Goal: Communication & Community: Answer question/provide support

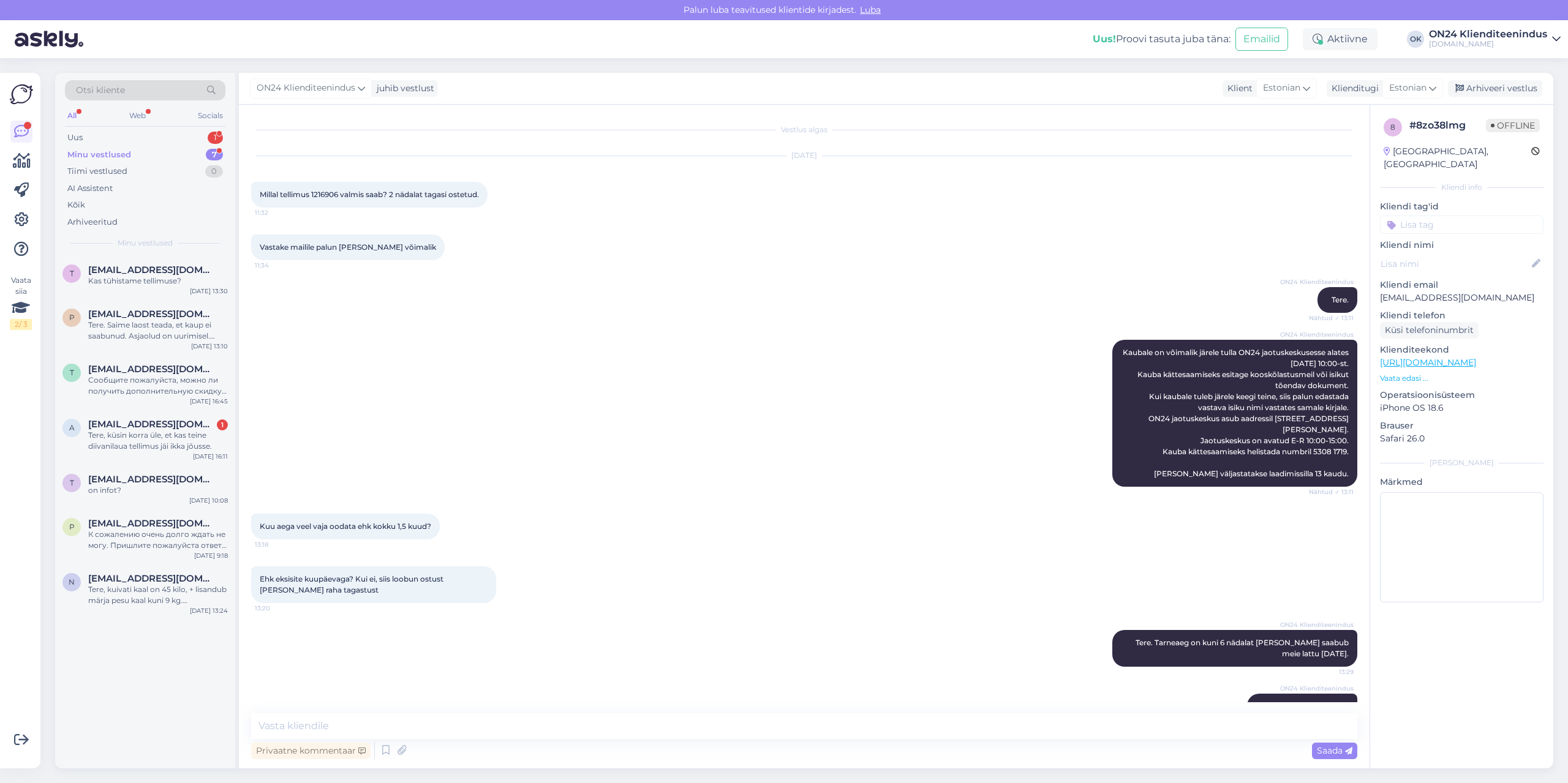
scroll to position [30, 0]
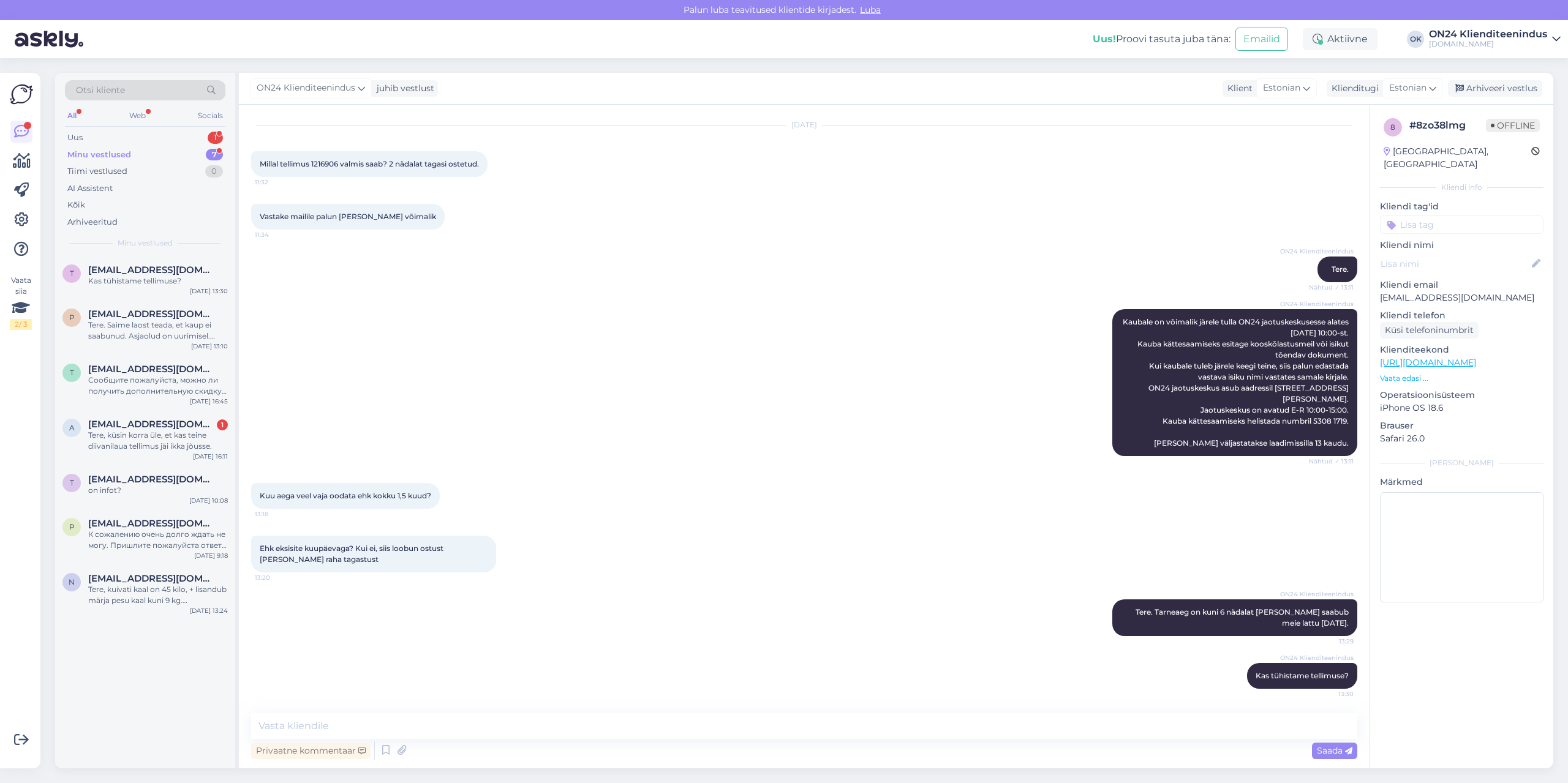
click at [155, 127] on div "Otsi kliente All Web Socials Uus 1 Minu vestlused 7 Tiimi vestlused 0 AI Assist…" at bounding box center [145, 165] width 180 height 183
click at [159, 440] on div "Tere, küsin korra üle, et kas teine diivanilaua tellimus jäi ikka jõusse." at bounding box center [159, 440] width 140 height 22
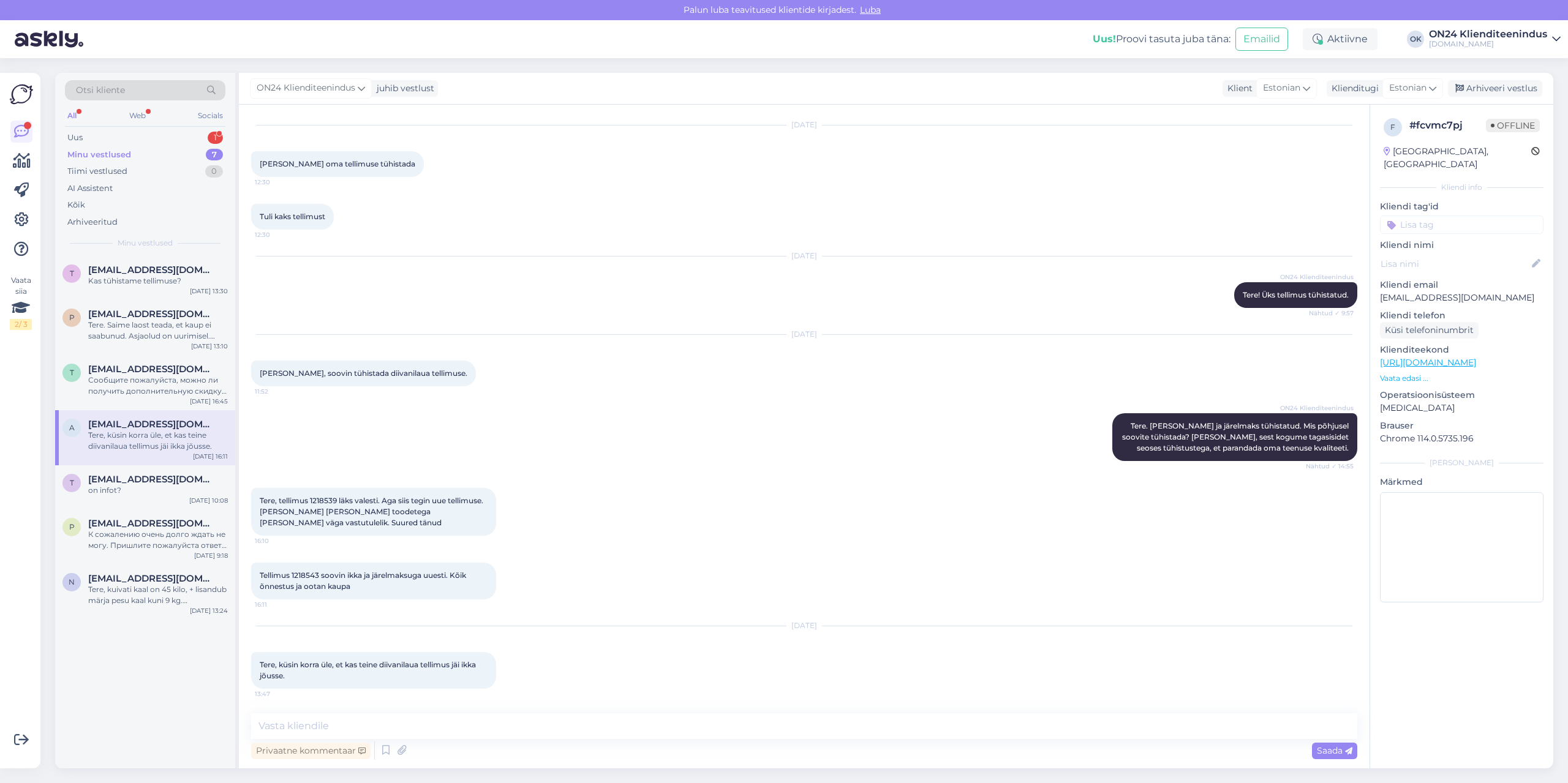
click at [111, 147] on div "Minu vestlused 7" at bounding box center [145, 155] width 161 height 17
click at [142, 133] on div "Uus 1" at bounding box center [145, 137] width 161 height 17
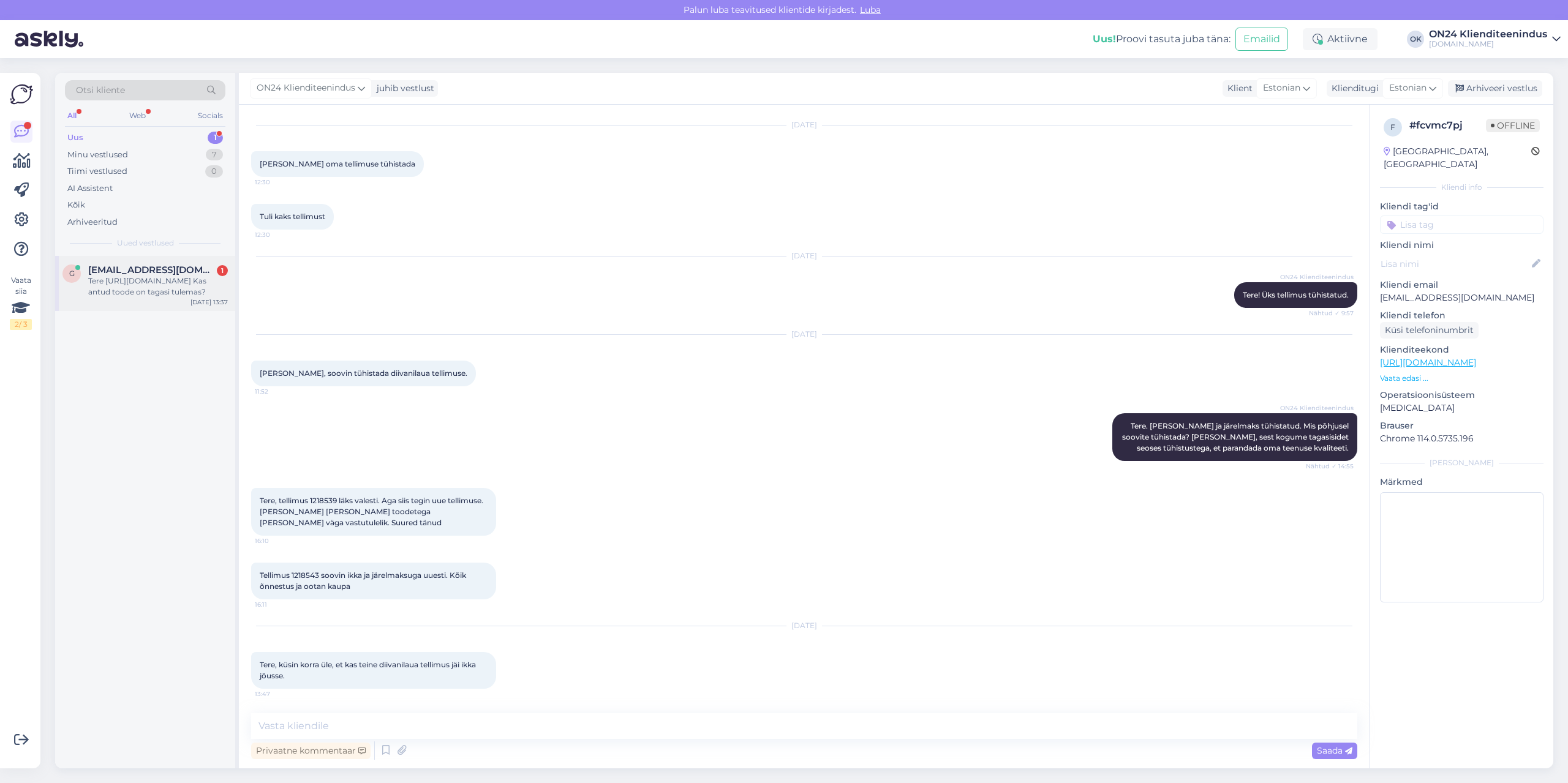
click at [148, 280] on div "Tere [URL][DOMAIN_NAME] Kas antud toode on tagasi tulemas?" at bounding box center [159, 287] width 140 height 22
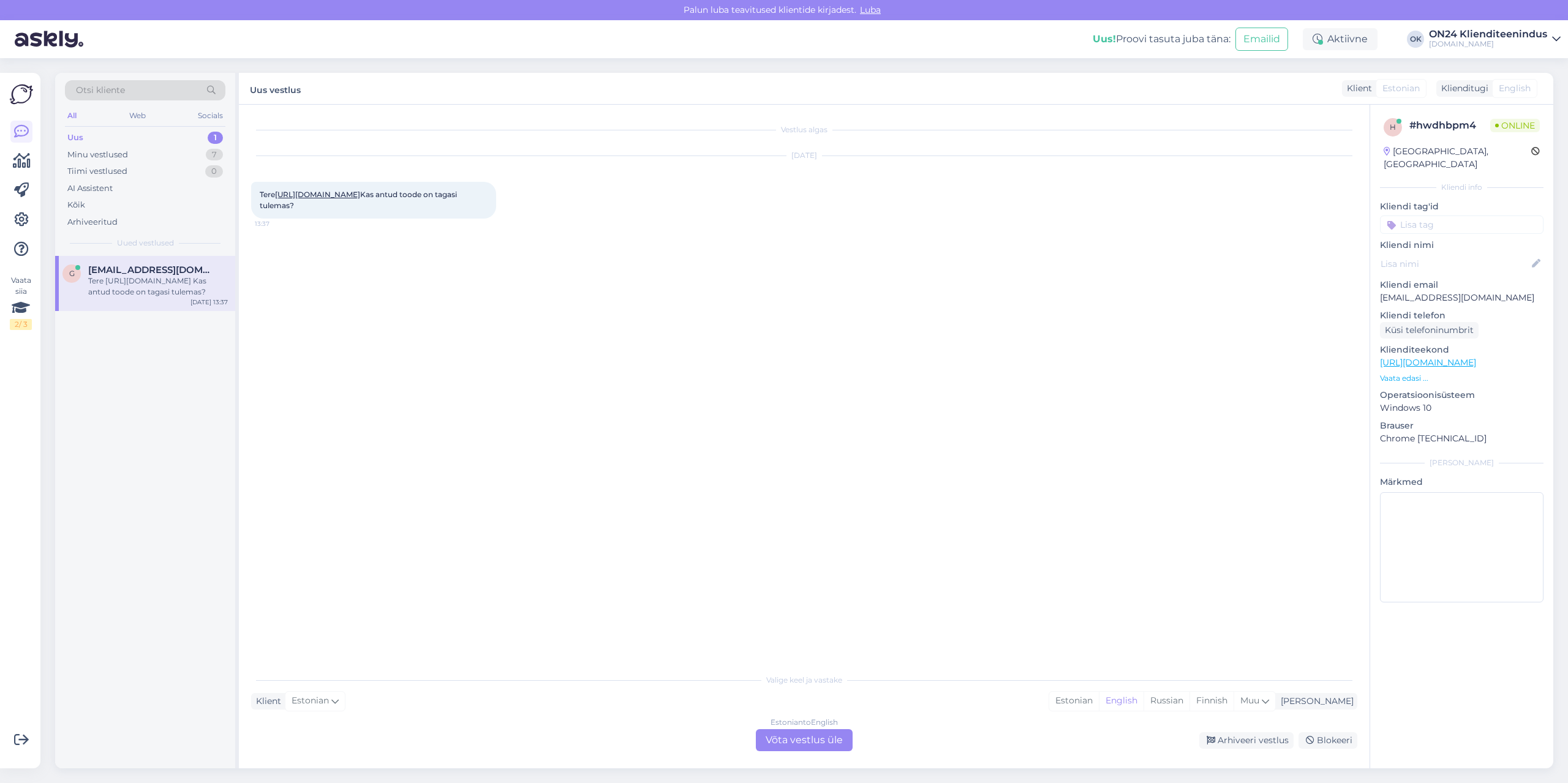
click at [360, 199] on link "[URL][DOMAIN_NAME]" at bounding box center [318, 194] width 85 height 9
click at [1099, 699] on div "Estonian" at bounding box center [1074, 701] width 50 height 19
click at [775, 730] on div "Estonian to Estonian Võta vestlus üle" at bounding box center [804, 740] width 97 height 22
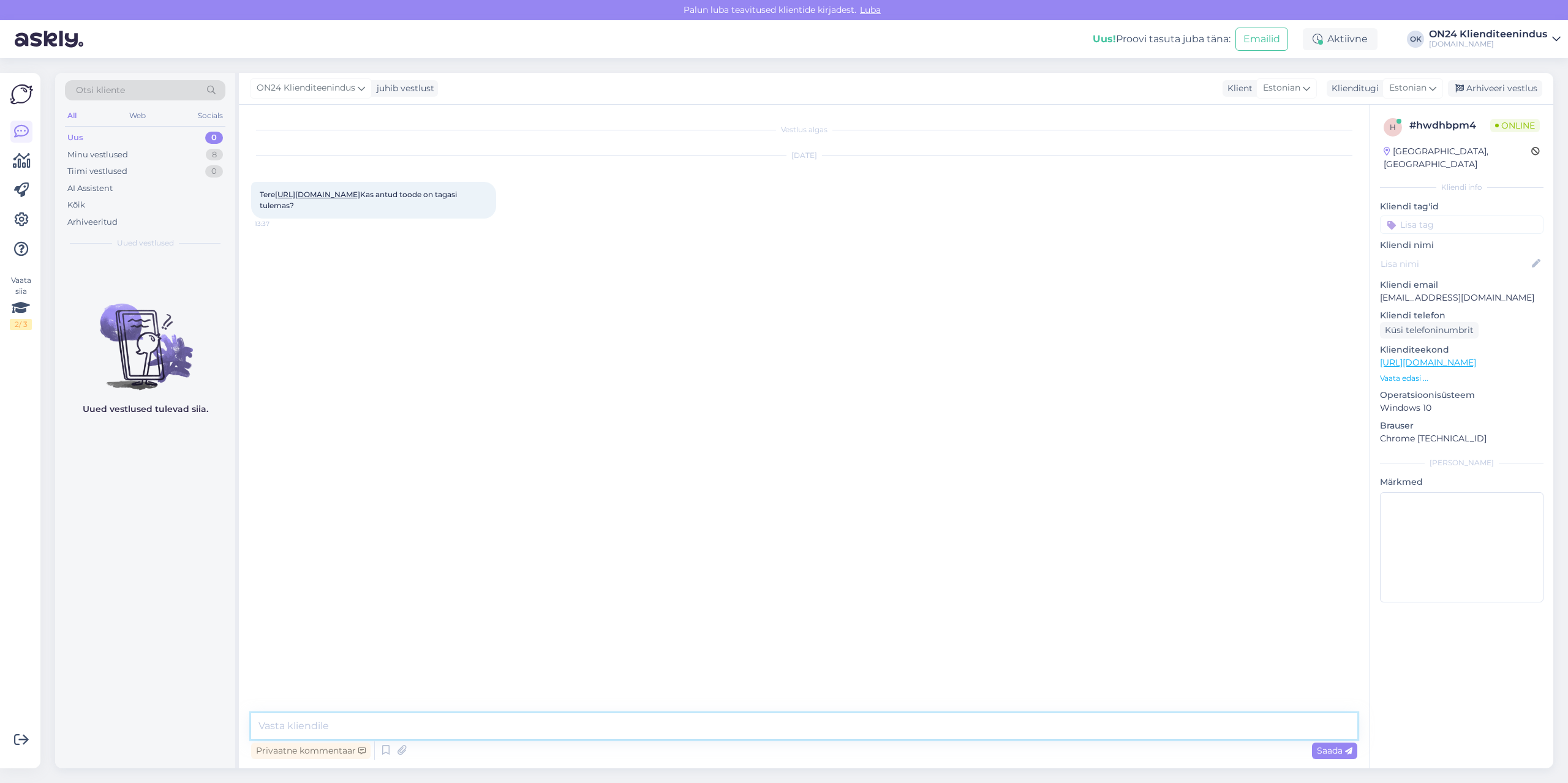
click at [775, 730] on textarea at bounding box center [803, 726] width 1106 height 26
type textarea "Tere. Paraku mitte."
click at [127, 160] on div "Minu vestlused 8" at bounding box center [145, 155] width 161 height 17
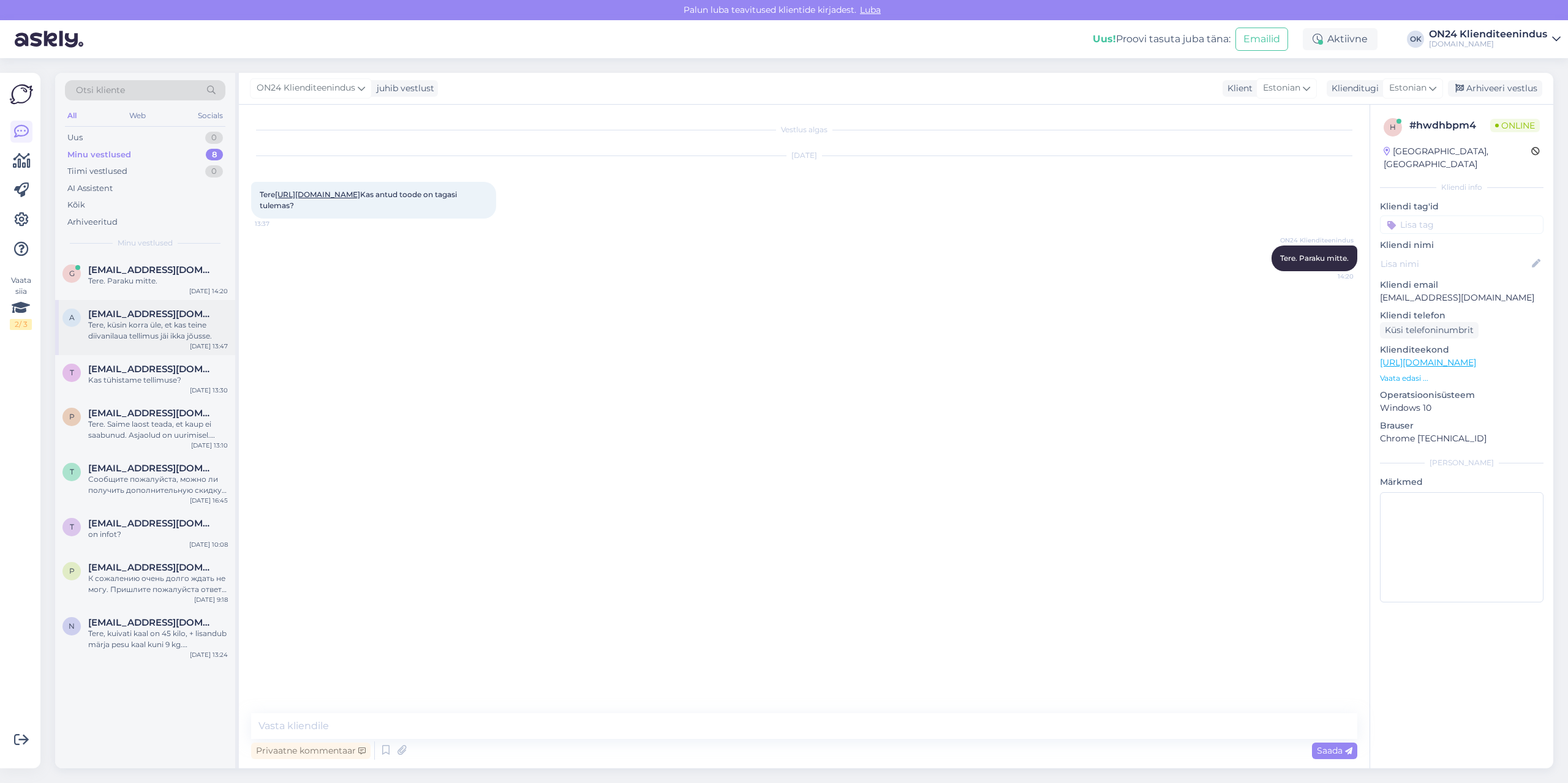
click at [136, 328] on div "Tere, küsin korra üle, et kas teine diivanilaua tellimus jäi ikka jõusse." at bounding box center [159, 330] width 140 height 22
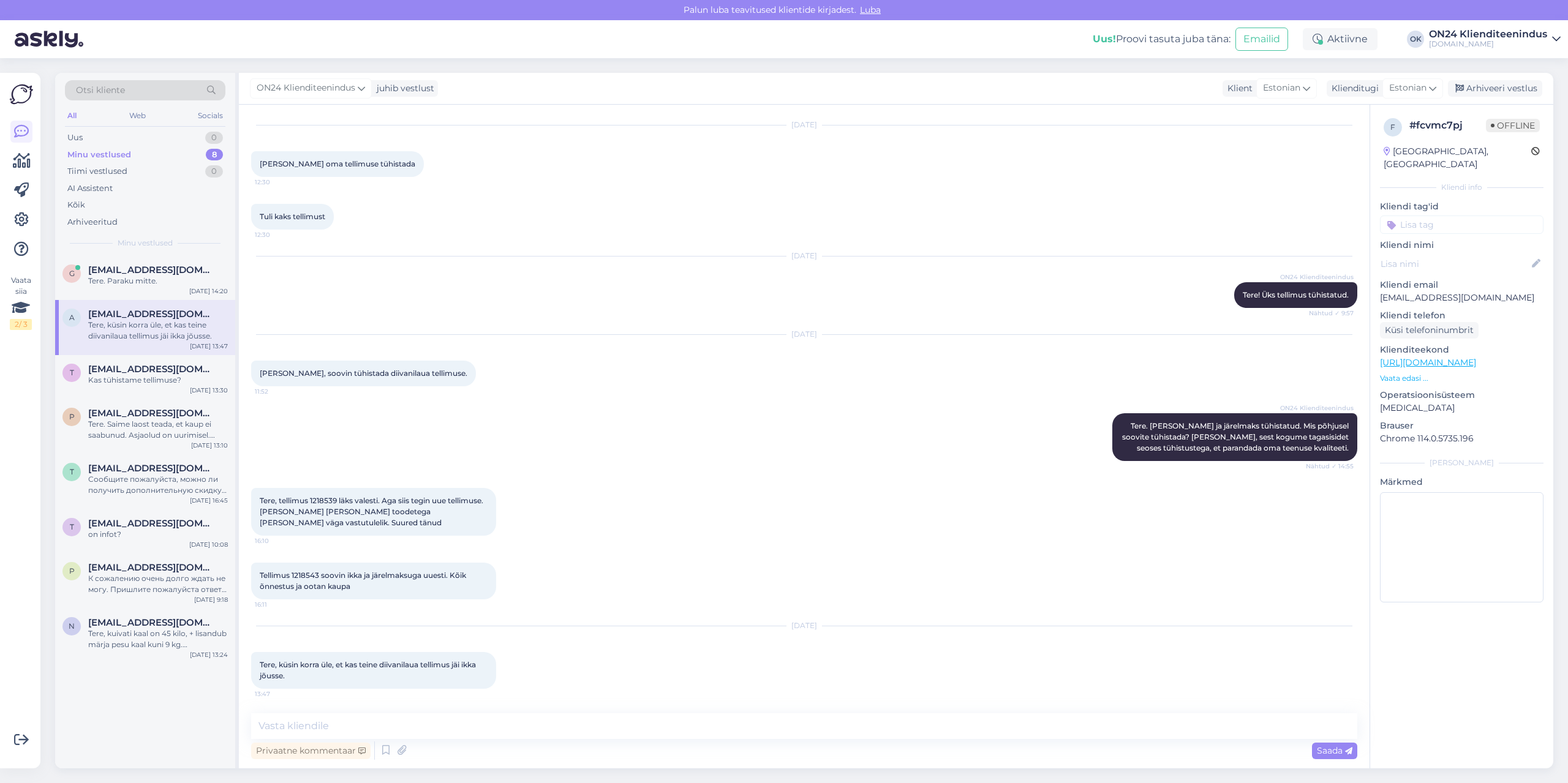
click at [323, 502] on span "Tere, tellimus 1218539 läks valesti. Aga siis tegin uue tellimuse. [PERSON_NAME…" at bounding box center [372, 511] width 225 height 31
copy span "1218539"
click at [308, 574] on span "Tellimus 1218543 soovin ikka ja järelmaksuga uuesti. Kõik õnnestus ja ootan kau…" at bounding box center [364, 581] width 208 height 20
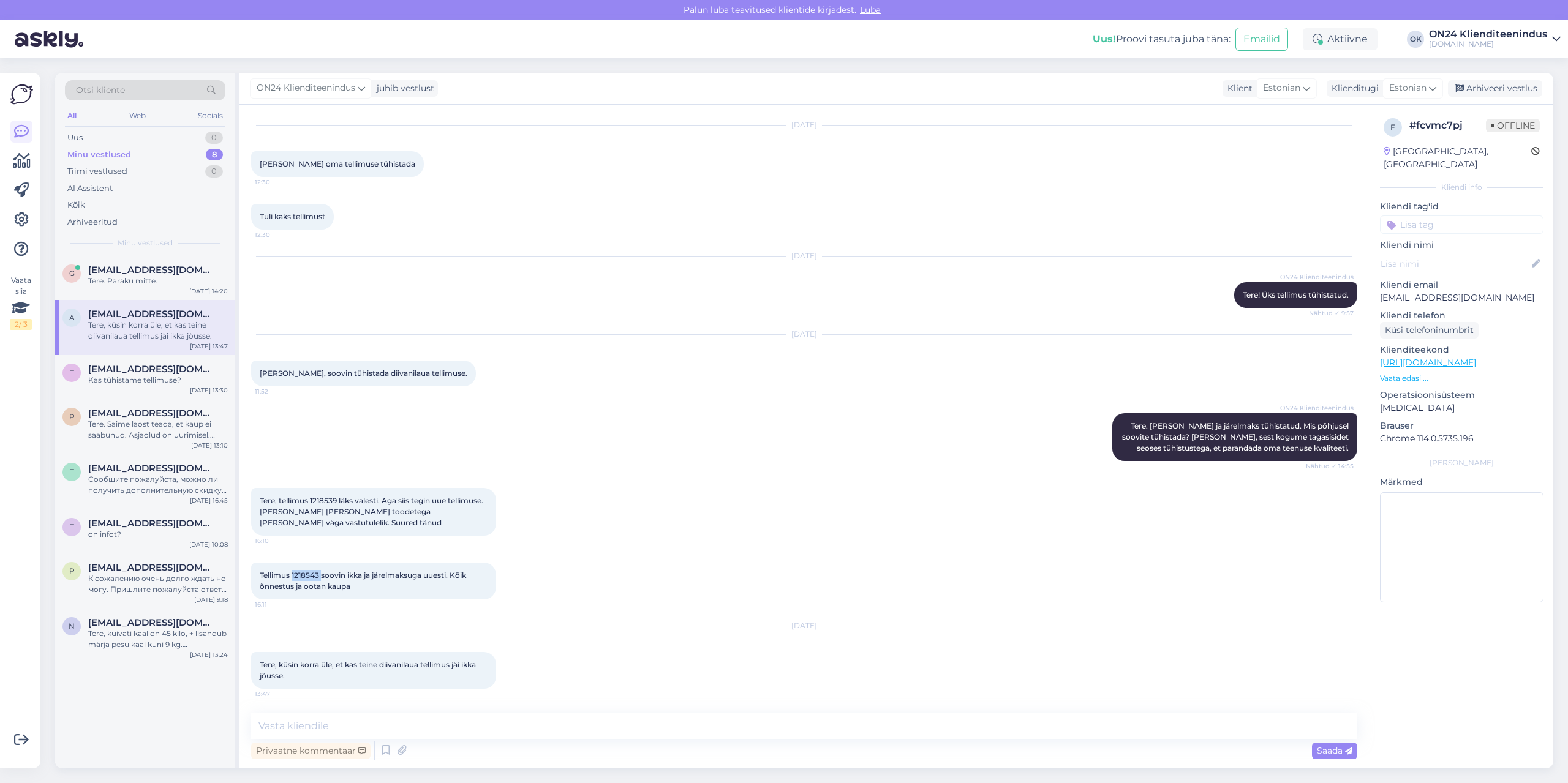
copy span "1218543"
click at [492, 715] on textarea at bounding box center [803, 726] width 1106 height 26
type textarea "Tere. Siin on nüüd väike eksitus toimunud. Kuna Teil olid topelt tellimused."
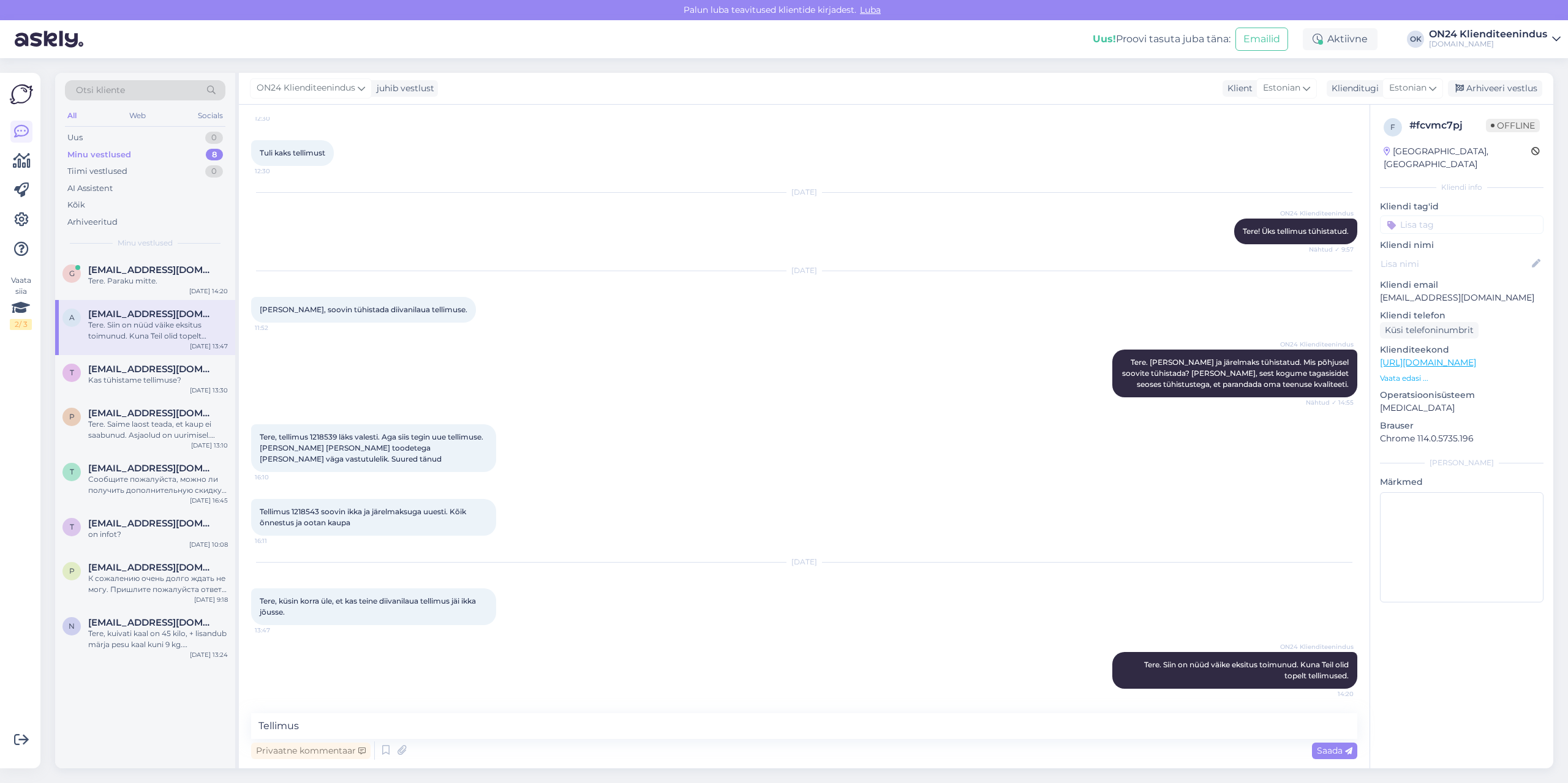
click at [308, 516] on span "Tellimus 1218543 soovin ikka ja järelmaksuga uuesti. Kõik õnnestus ja ootan kau…" at bounding box center [364, 517] width 208 height 20
click at [308, 512] on span "Tellimus 1218543 soovin ikka ja järelmaksuga uuesti. Kõik õnnestus ja ootan kau…" at bounding box center [364, 517] width 208 height 20
copy span "1218543"
click at [345, 733] on textarea "Tellimus" at bounding box center [803, 726] width 1106 height 26
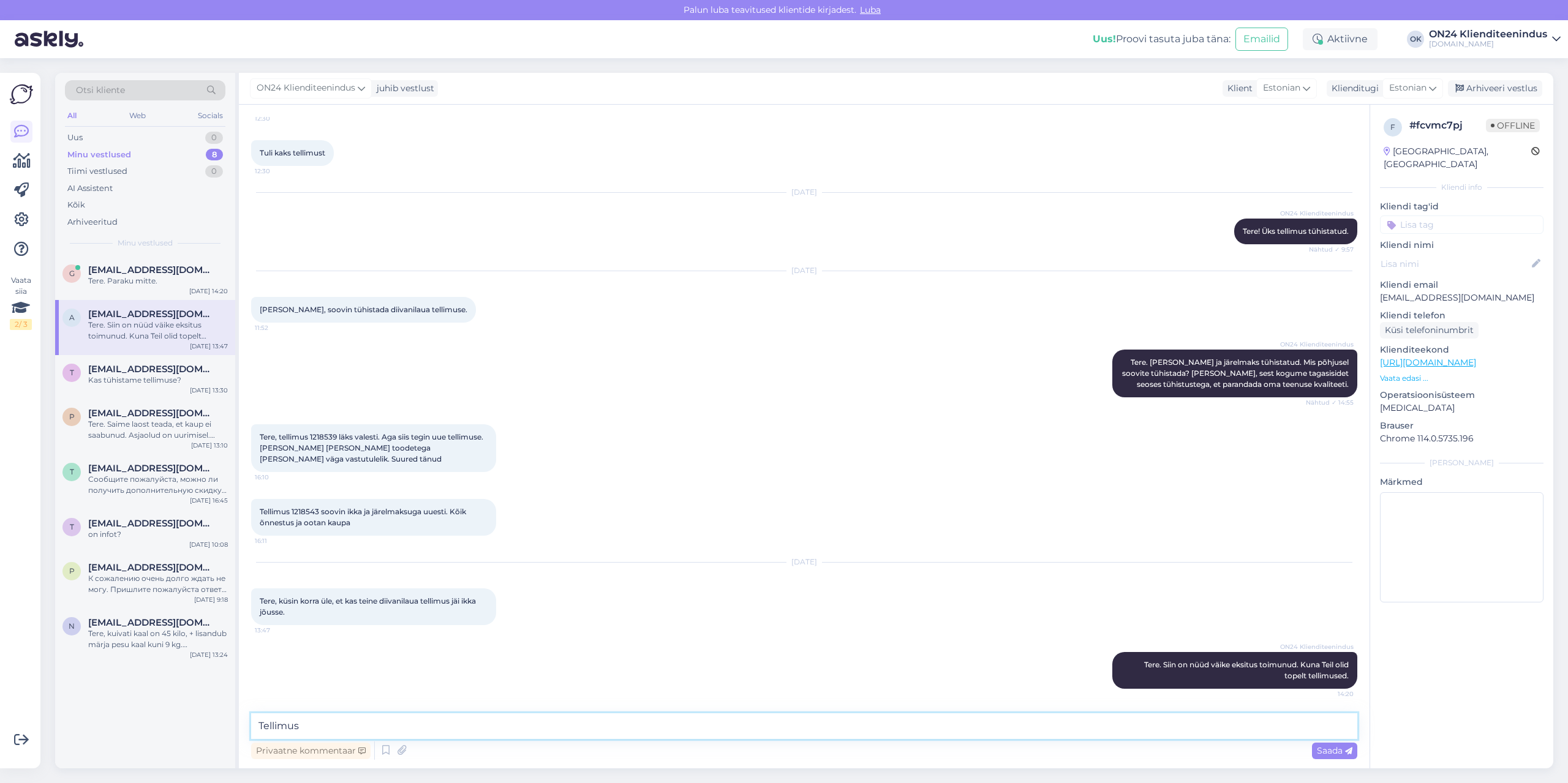
paste textarea "1218543"
type textarea "Tellimus 1218543 on samuti tühistatud."
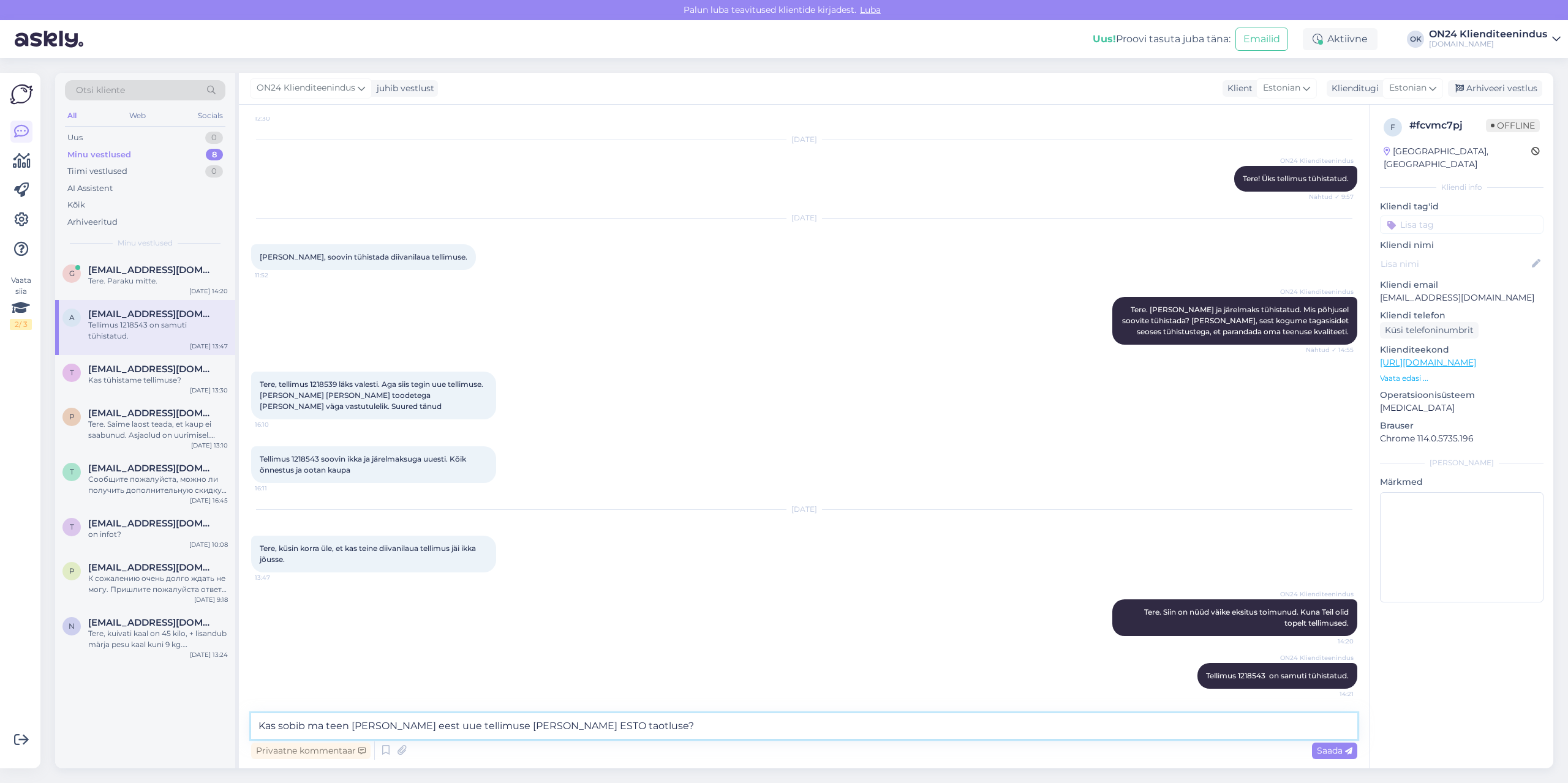
type textarea "Kas sobib ma teen [PERSON_NAME] eest uue tellimuse [PERSON_NAME] ESTO taotluse?"
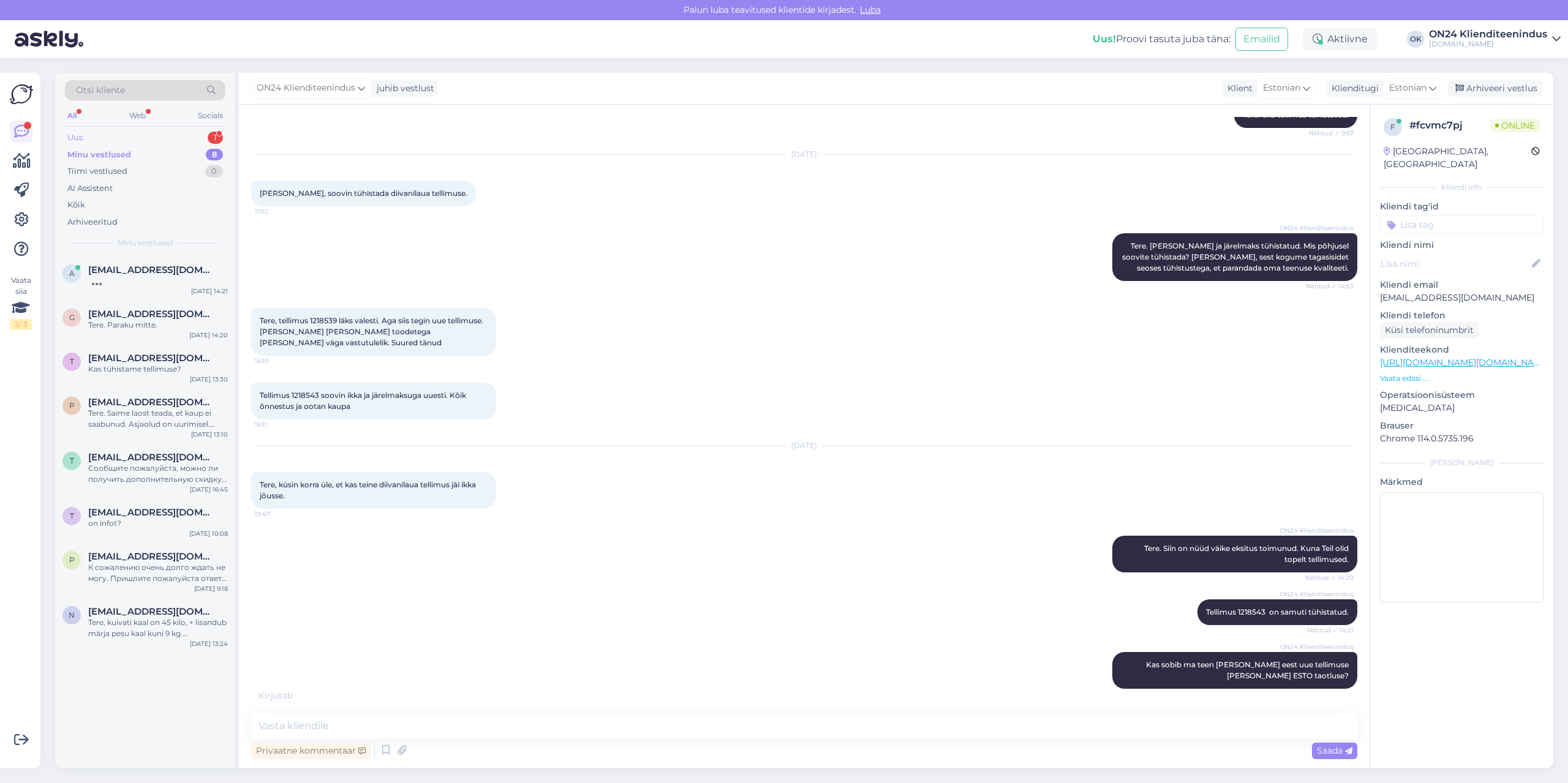
click at [103, 137] on div "Uus 1" at bounding box center [145, 137] width 161 height 17
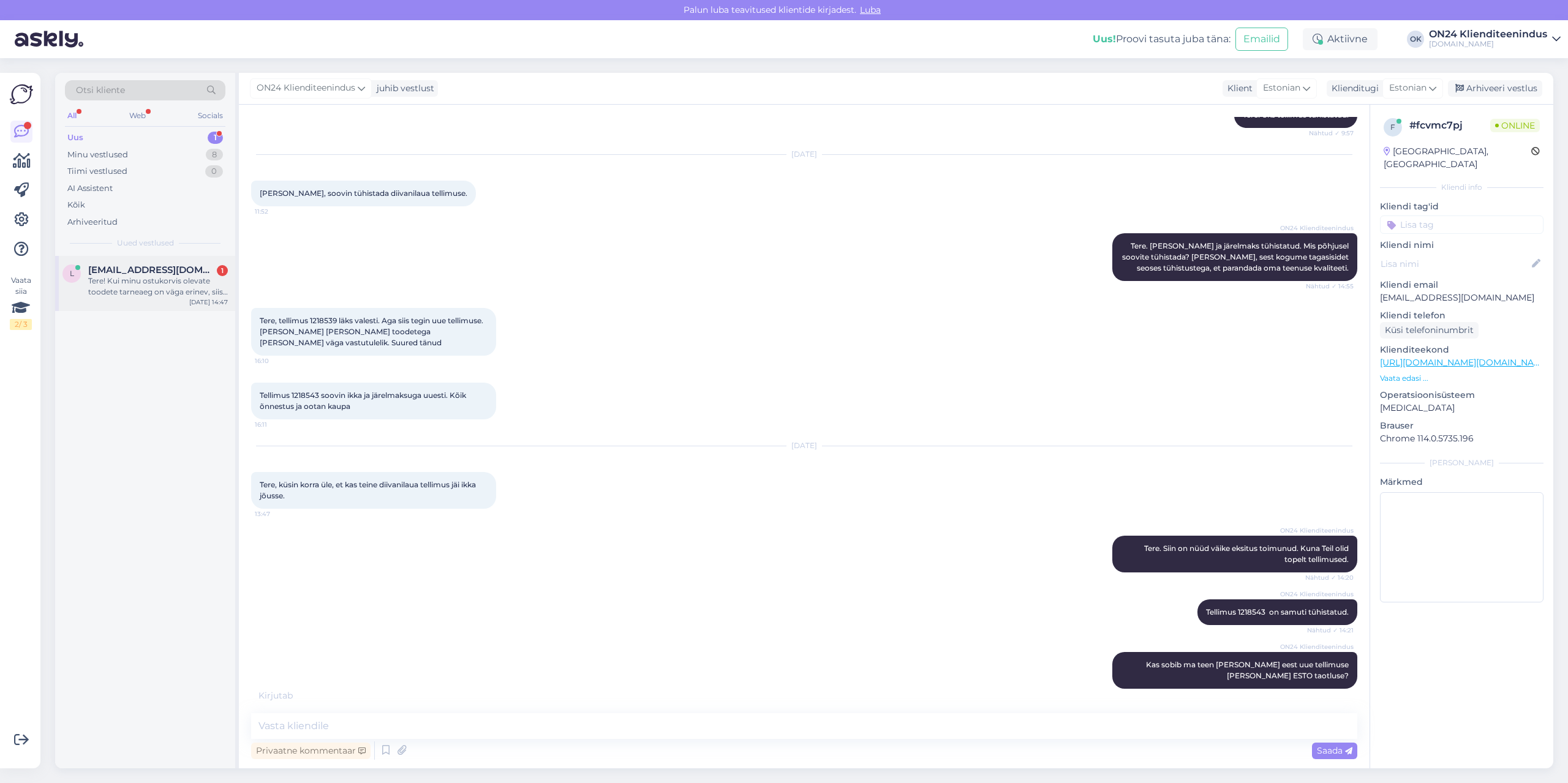
click at [128, 293] on div "Tere! Kui minu ostukorvis olevate toodete tarneaeg on väga erinev, siis kas mul…" at bounding box center [159, 287] width 140 height 22
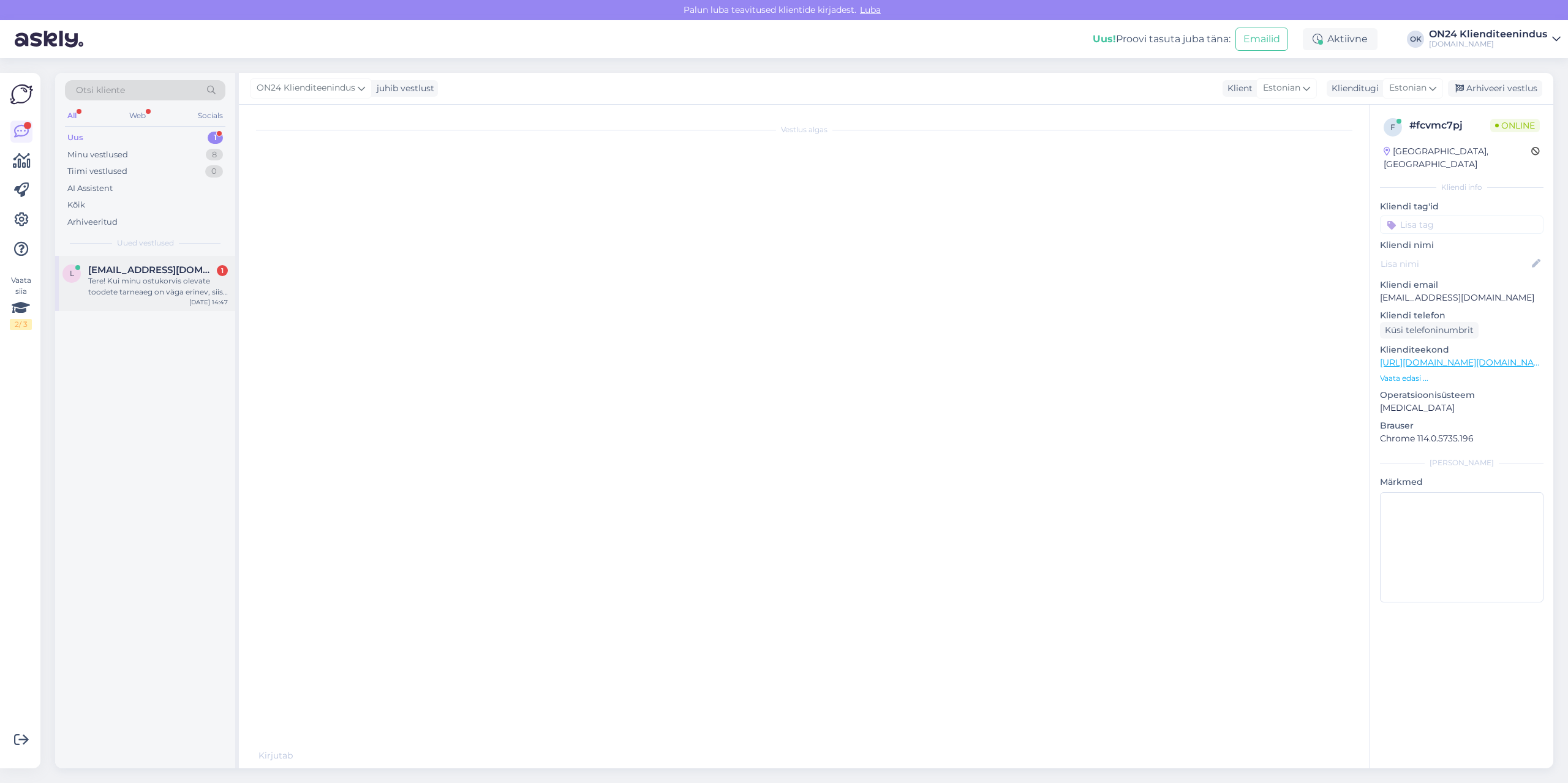
scroll to position [0, 0]
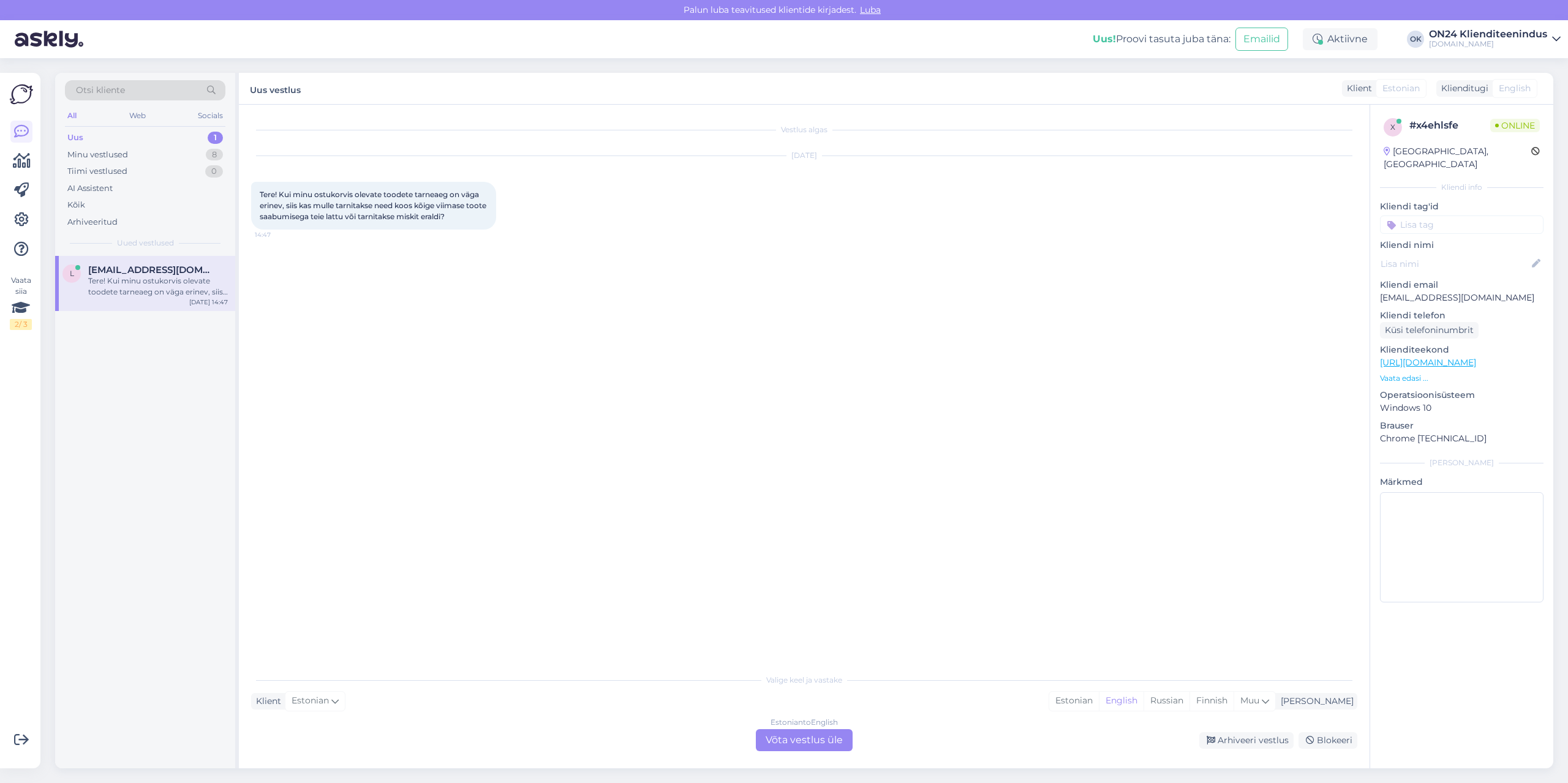
click at [1396, 291] on p "[EMAIL_ADDRESS][DOMAIN_NAME]" at bounding box center [1462, 298] width 163 height 13
copy p "[EMAIL_ADDRESS][DOMAIN_NAME]"
click at [1099, 700] on div "Estonian" at bounding box center [1074, 701] width 50 height 19
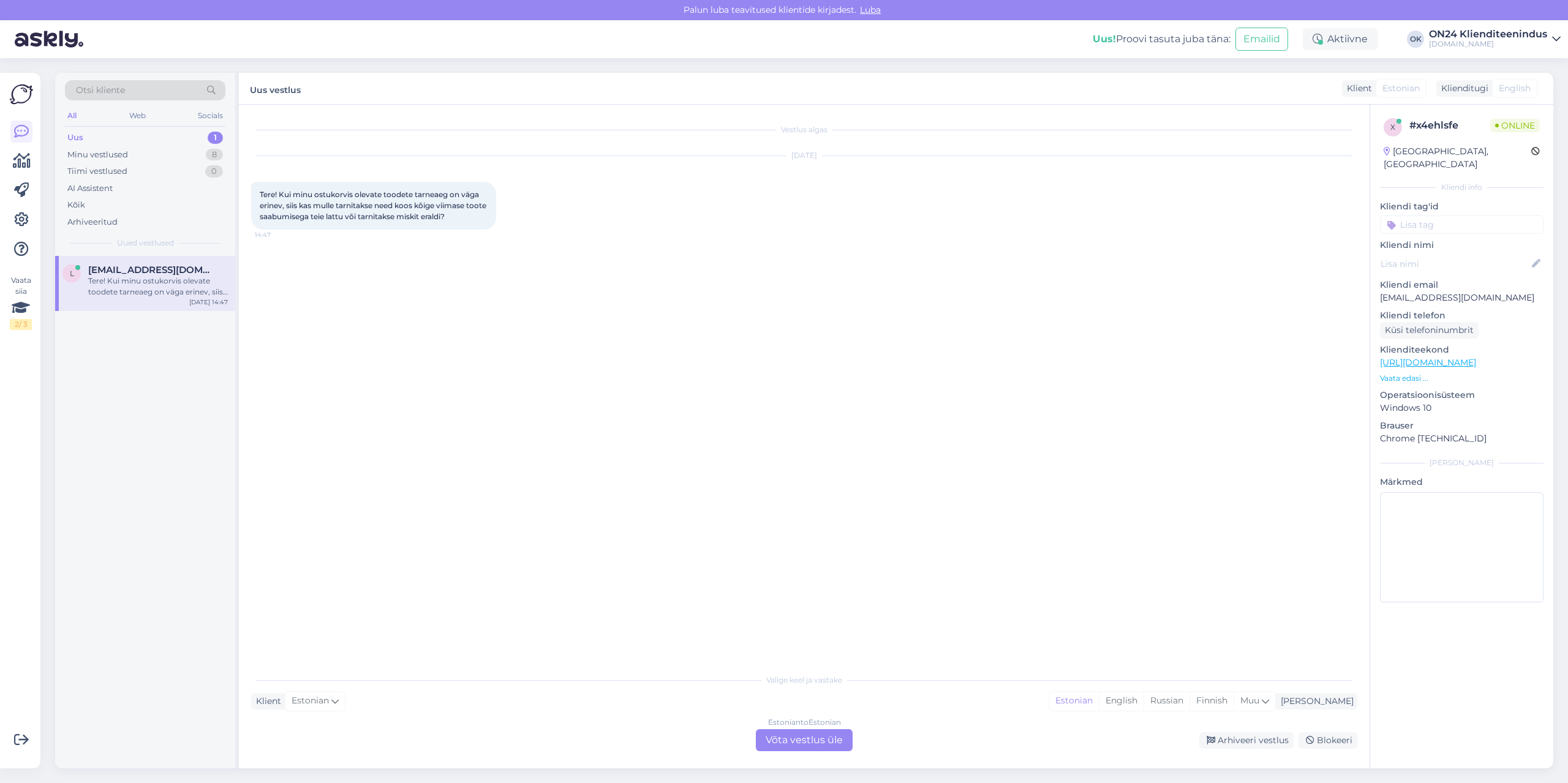
click at [823, 736] on div "Estonian to Estonian Võta vestlus üle" at bounding box center [804, 740] width 97 height 22
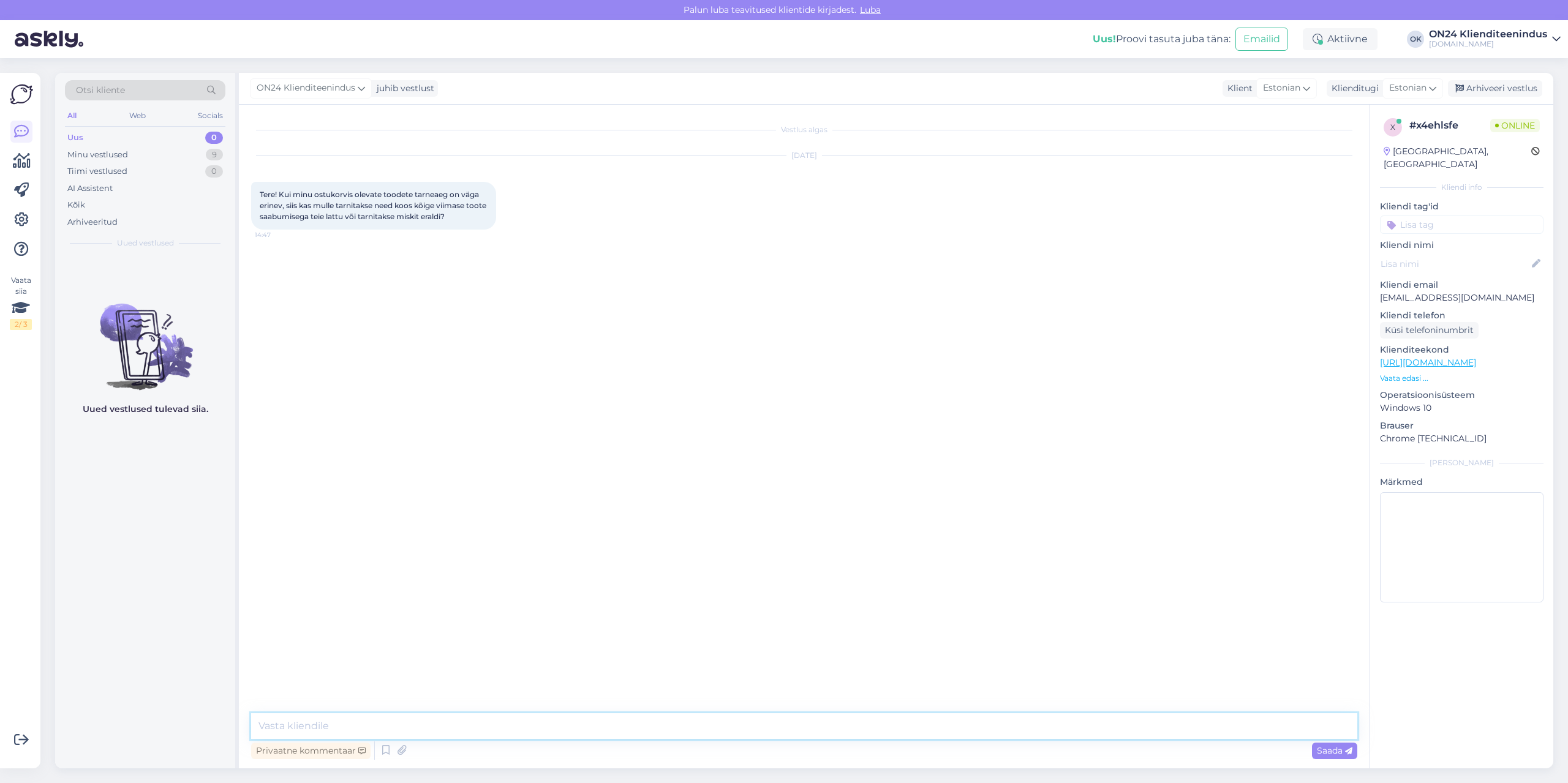
click at [811, 722] on textarea at bounding box center [803, 726] width 1106 height 26
type textarea "Tere. Sel juhul [PERSON_NAME] toob kogu kauba korraga ära. On võimalik [PERSON_…"
click at [144, 160] on div "Minu vestlused 9" at bounding box center [145, 155] width 161 height 17
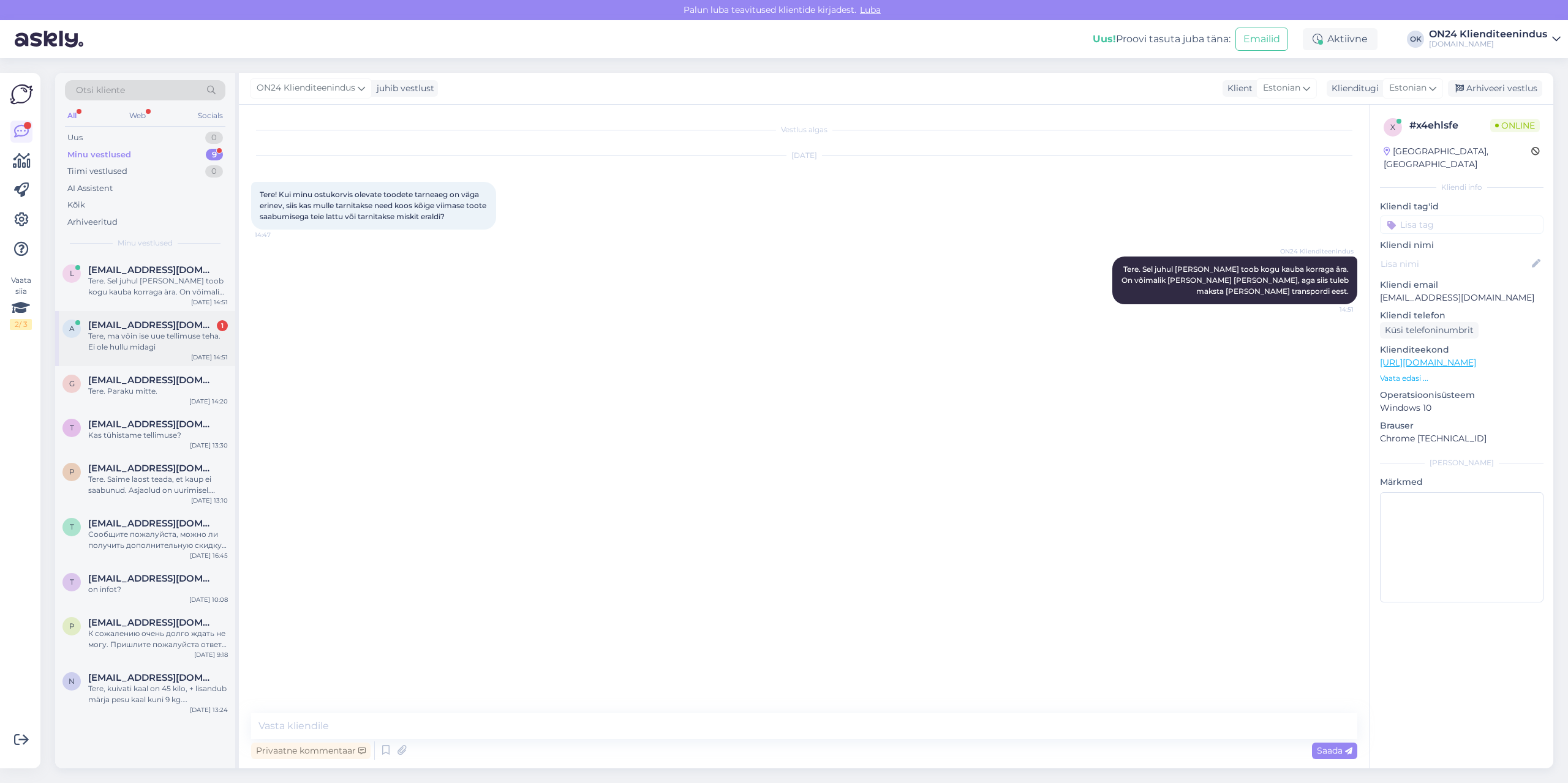
click at [167, 327] on span "[EMAIL_ADDRESS][DOMAIN_NAME]" at bounding box center [152, 325] width 127 height 11
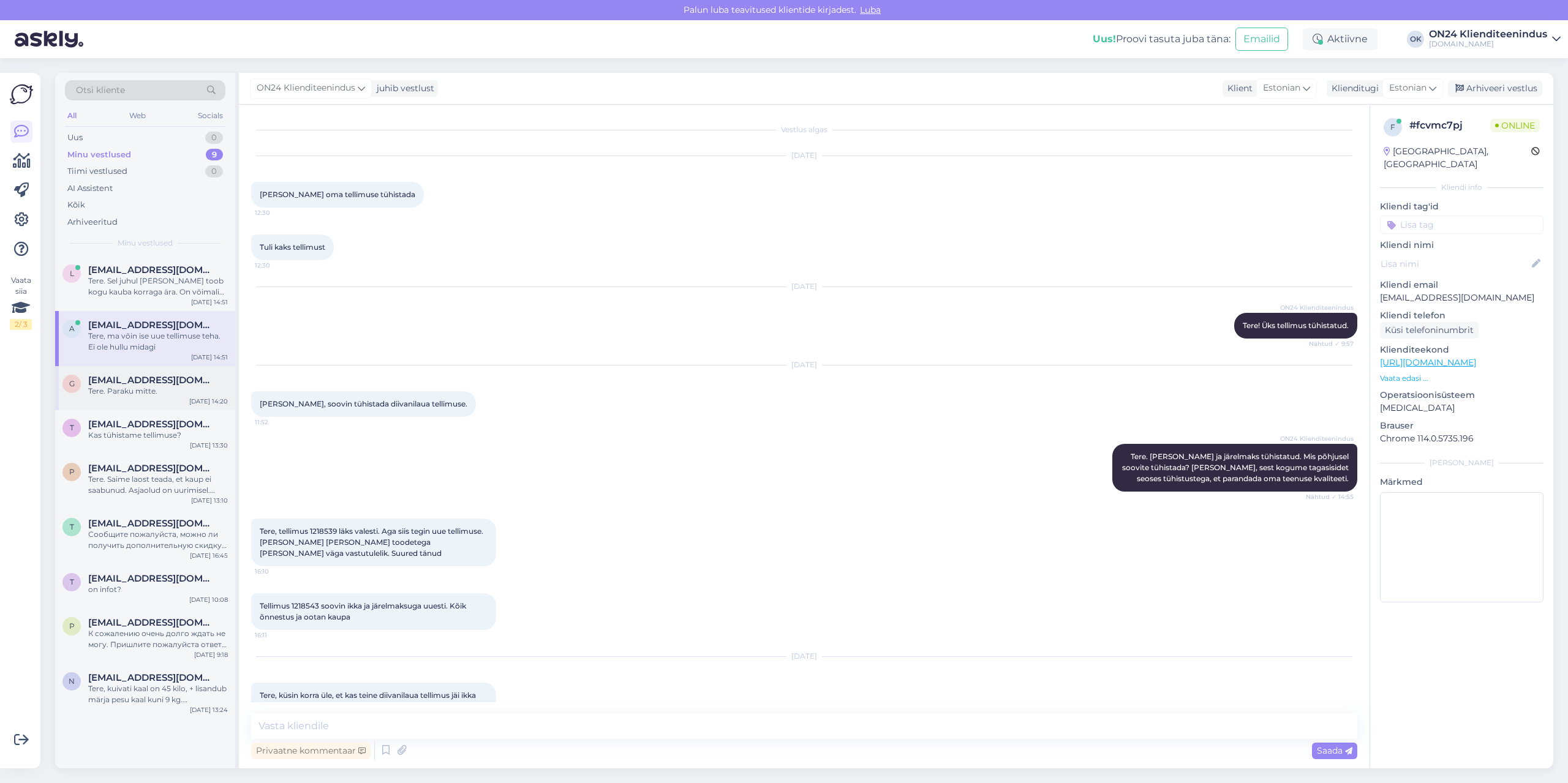
scroll to position [263, 0]
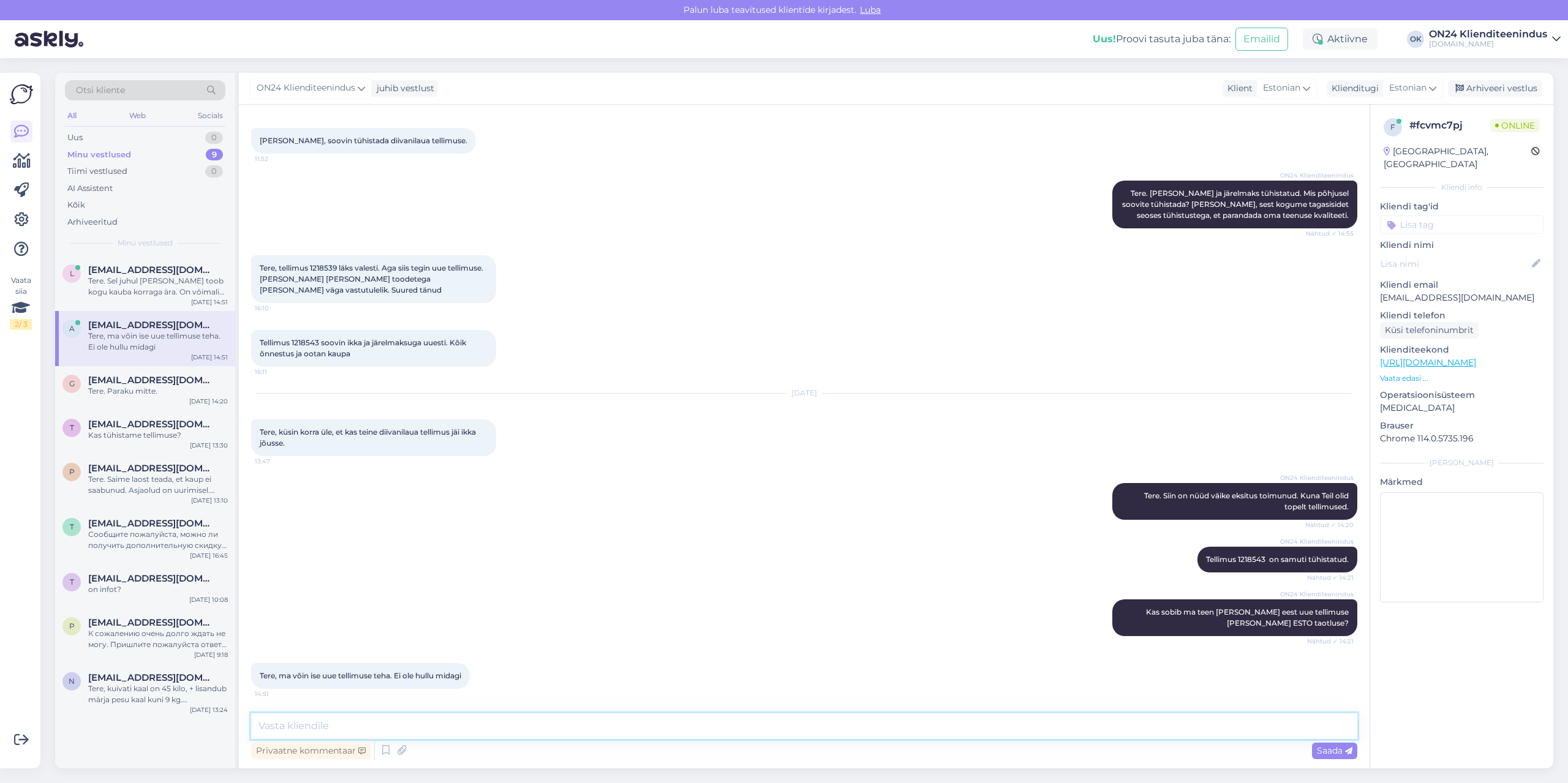
click at [379, 724] on textarea at bounding box center [803, 726] width 1106 height 26
type textarea "Vabandan väga!"
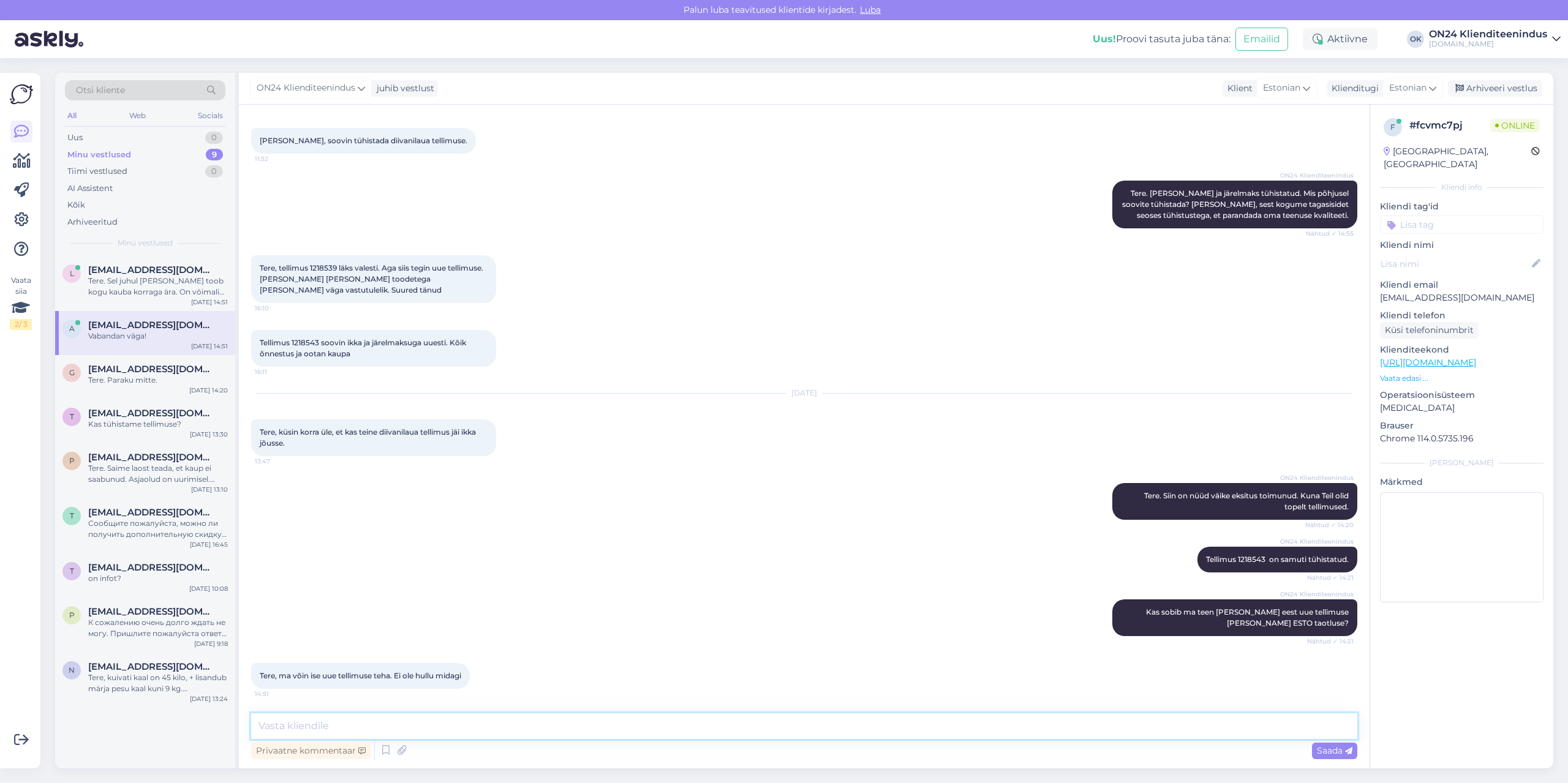
scroll to position [316, 0]
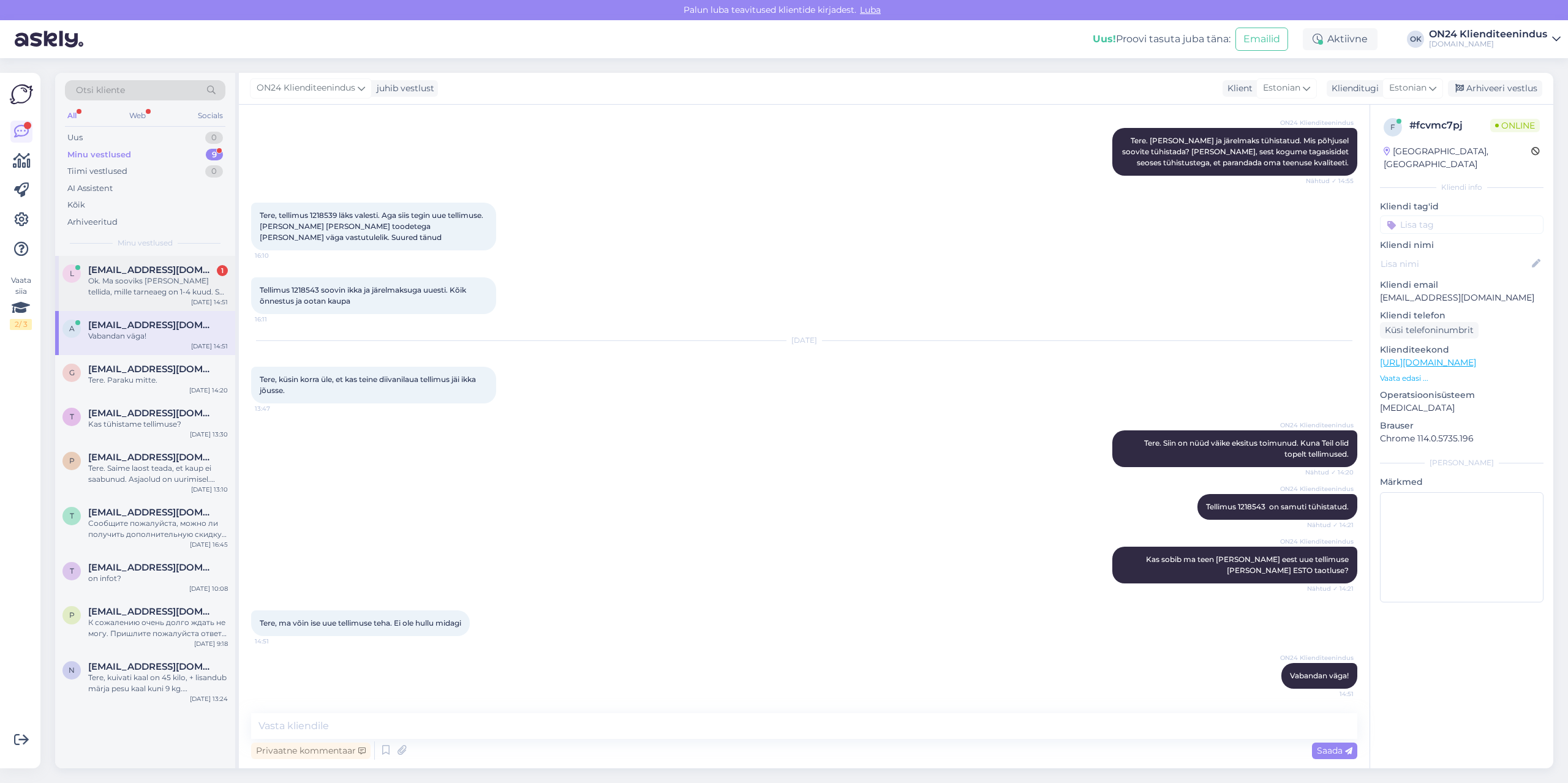
click at [143, 283] on div "Ok. Ma sooviks [PERSON_NAME] tellida, mille tarneaeg on 1-4 kuud. See on üüratu…" at bounding box center [159, 287] width 140 height 22
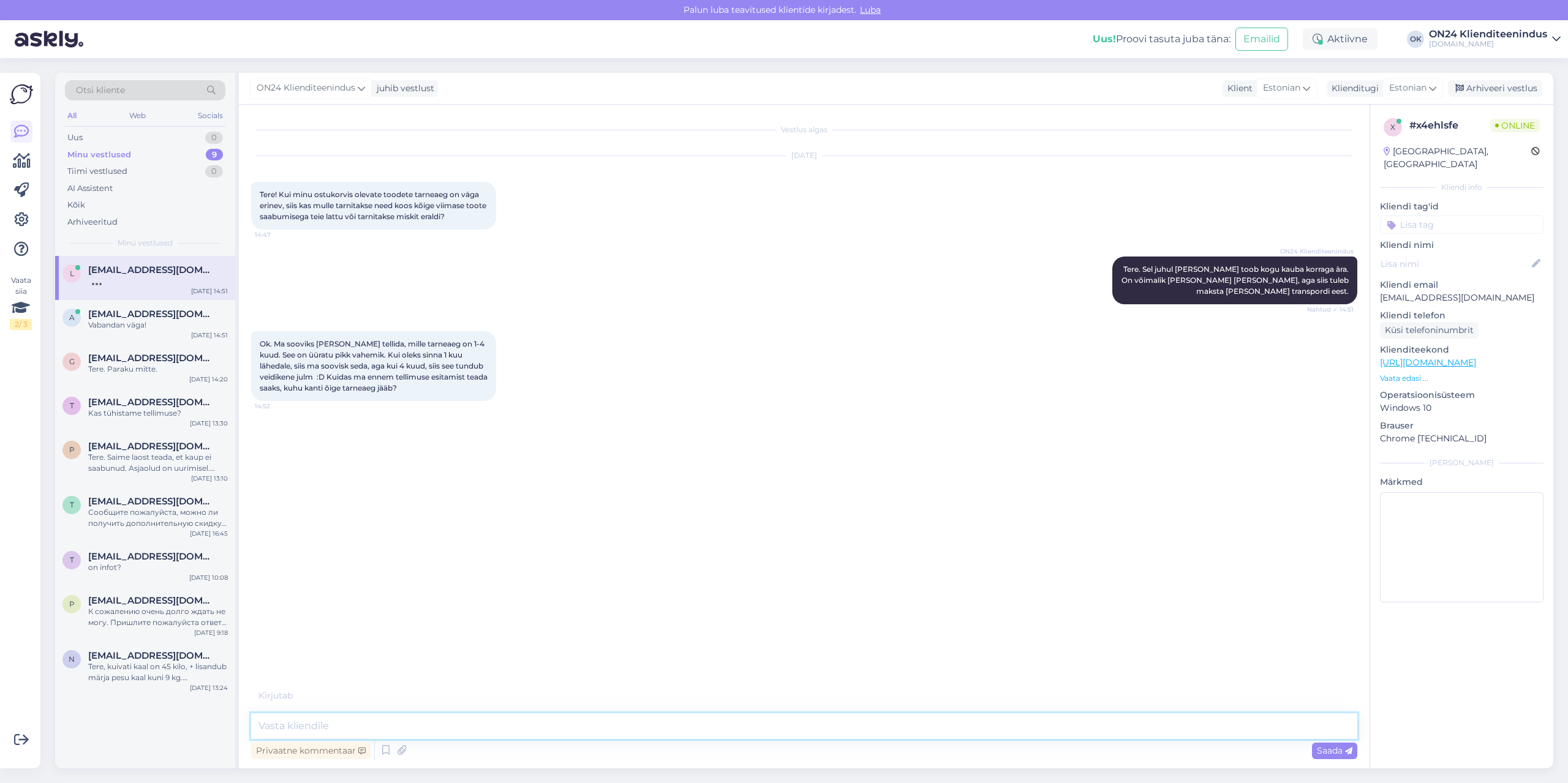
click at [309, 731] on textarea at bounding box center [803, 726] width 1106 height 26
type textarea "Mis toote kood?"
click at [336, 493] on span "Jalatsiriiul - AY-473259" at bounding box center [300, 493] width 82 height 9
copy div "473259 14:53"
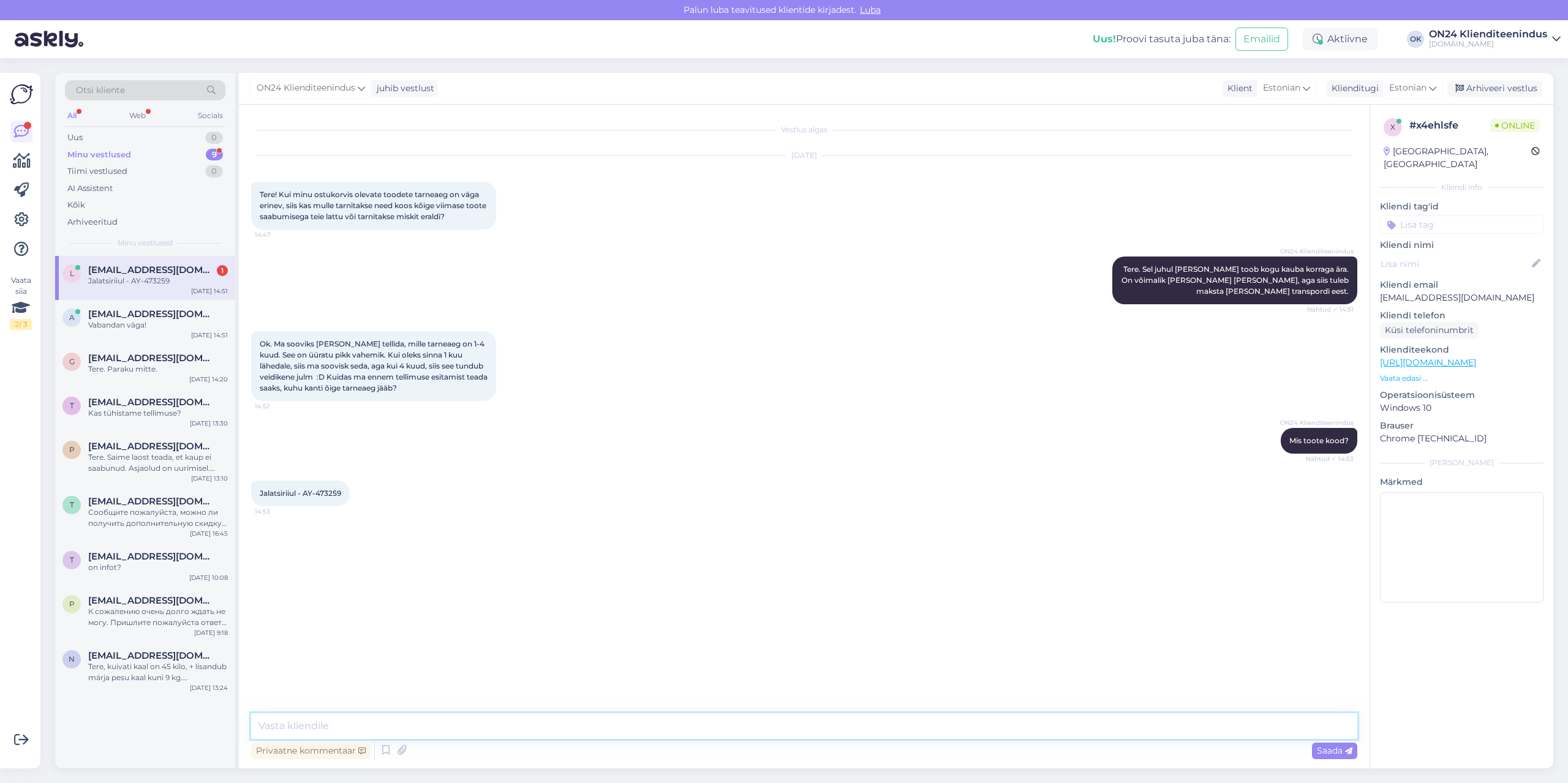
click at [369, 722] on textarea at bounding box center [803, 726] width 1106 height 26
type textarea "Kirjutasin maaletoojale. [PERSON_NAME], kui tuleb vastus."
click at [867, 370] on div "Ok. Ma sooviks [PERSON_NAME] tellida, mille tarneaeg on 1-4 kuud. See on üüratu…" at bounding box center [803, 366] width 1106 height 97
click at [195, 287] on div "[DATE] 14:51" at bounding box center [209, 291] width 37 height 9
click at [129, 333] on div "a [EMAIL_ADDRESS][DOMAIN_NAME] 3 Soperdasin oma tellimustega [DATE] 14:51" at bounding box center [145, 322] width 180 height 44
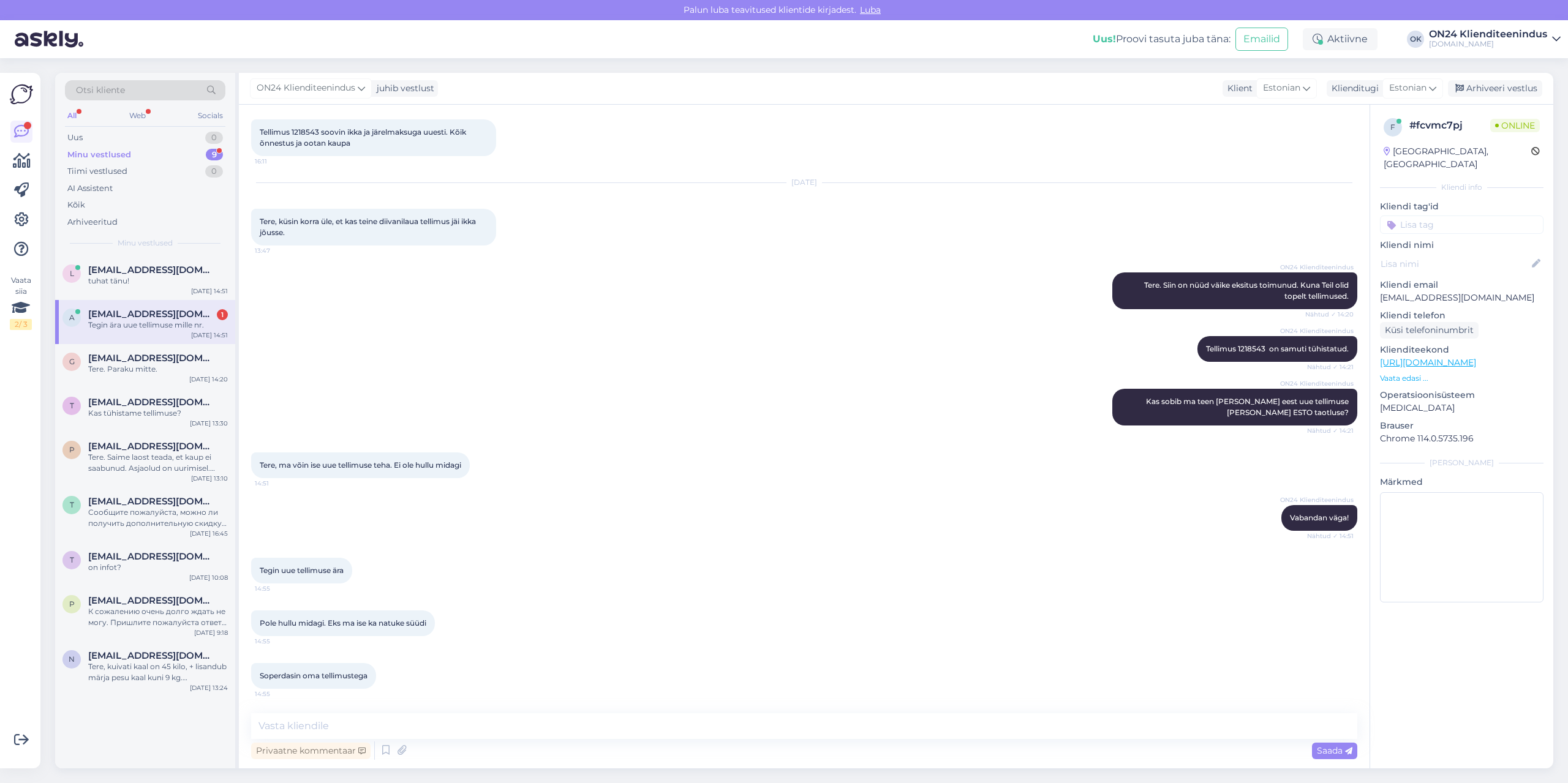
scroll to position [527, 0]
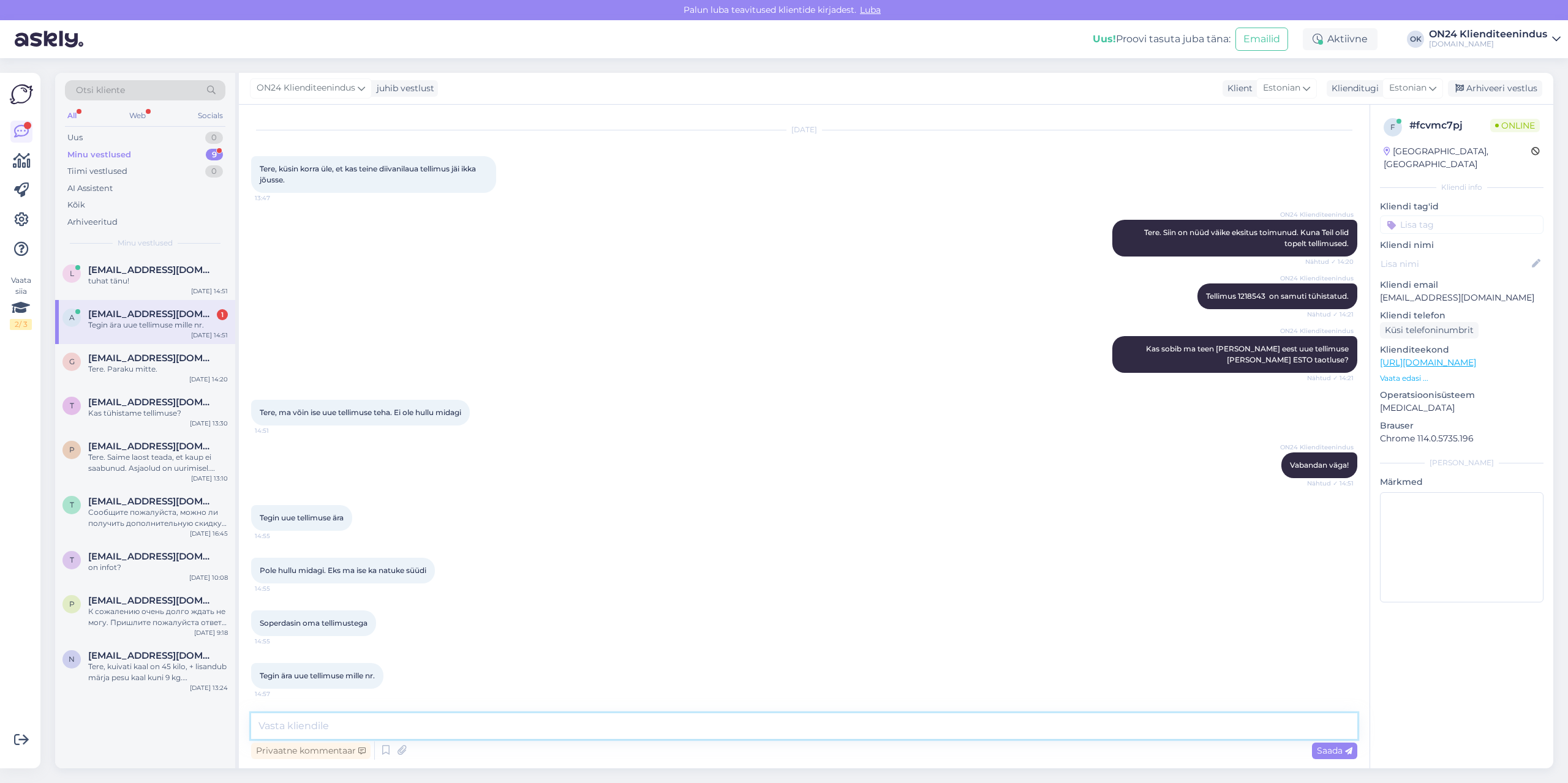
click at [389, 723] on textarea at bounding box center [803, 726] width 1106 height 26
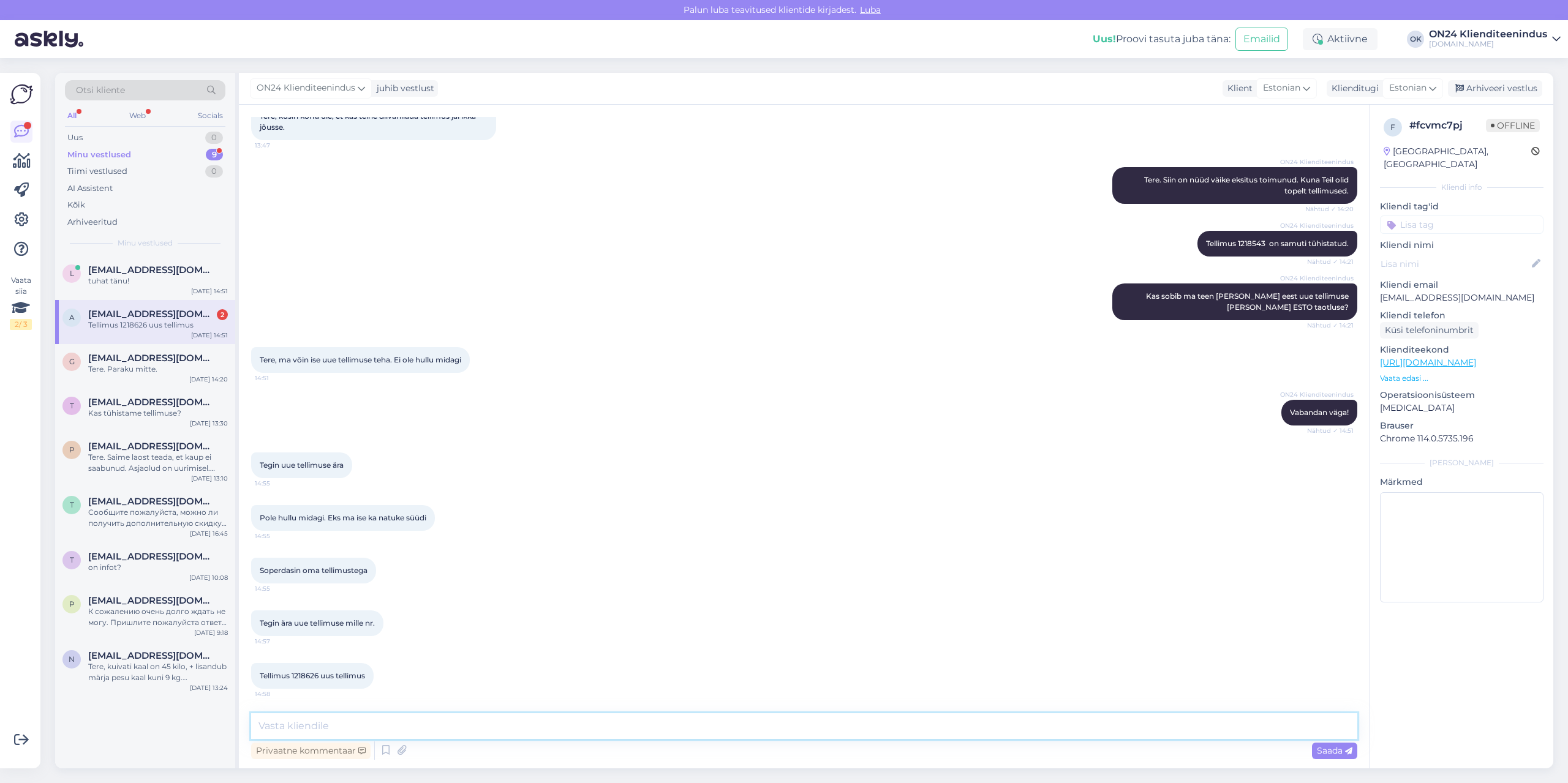
click at [287, 721] on textarea at bounding box center [803, 726] width 1106 height 26
type textarea "Jah on olemas ja panga [PERSON_NAME] kinnitus, et positiivne vastus. Tellimus o…"
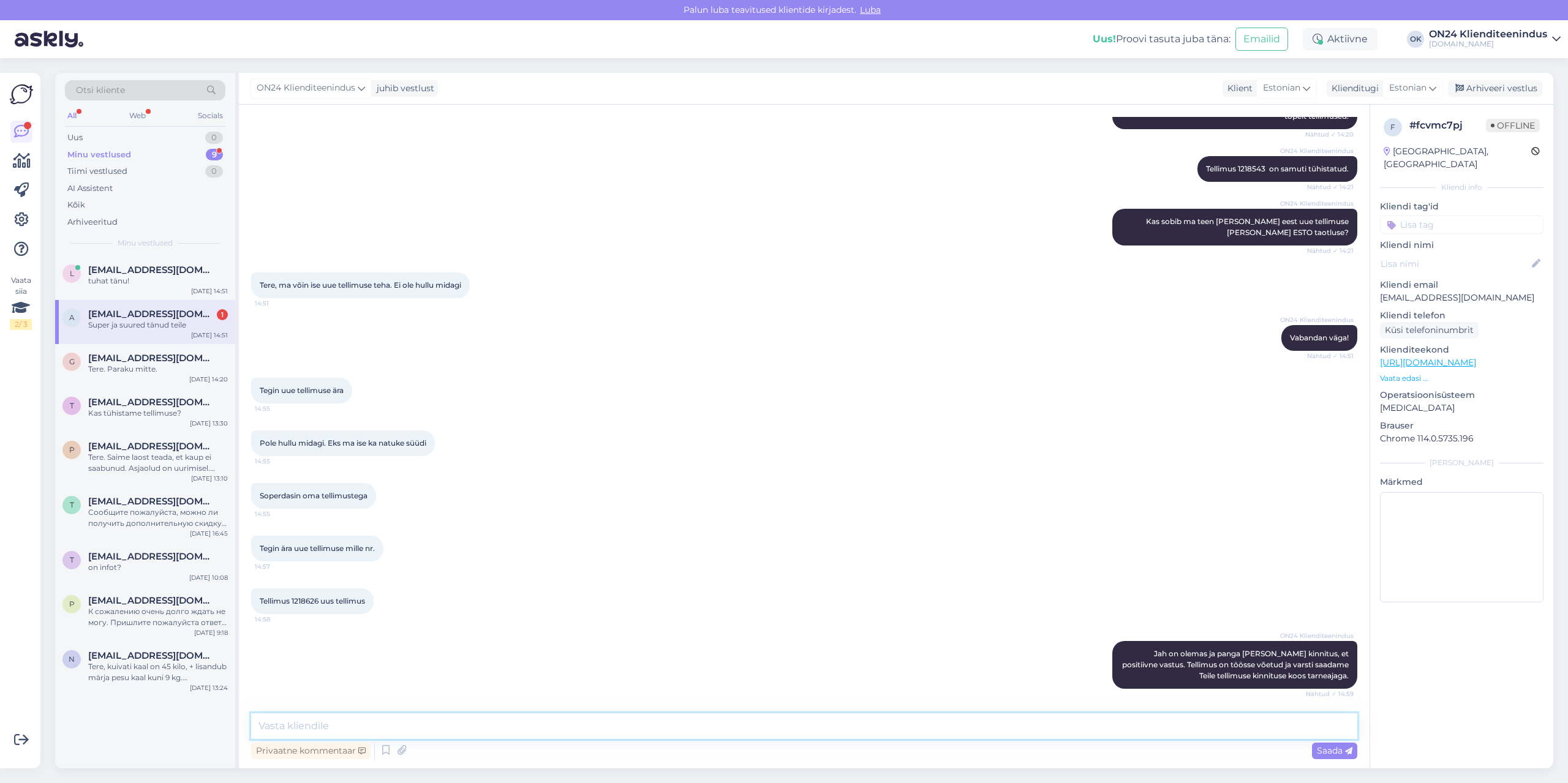
scroll to position [707, 0]
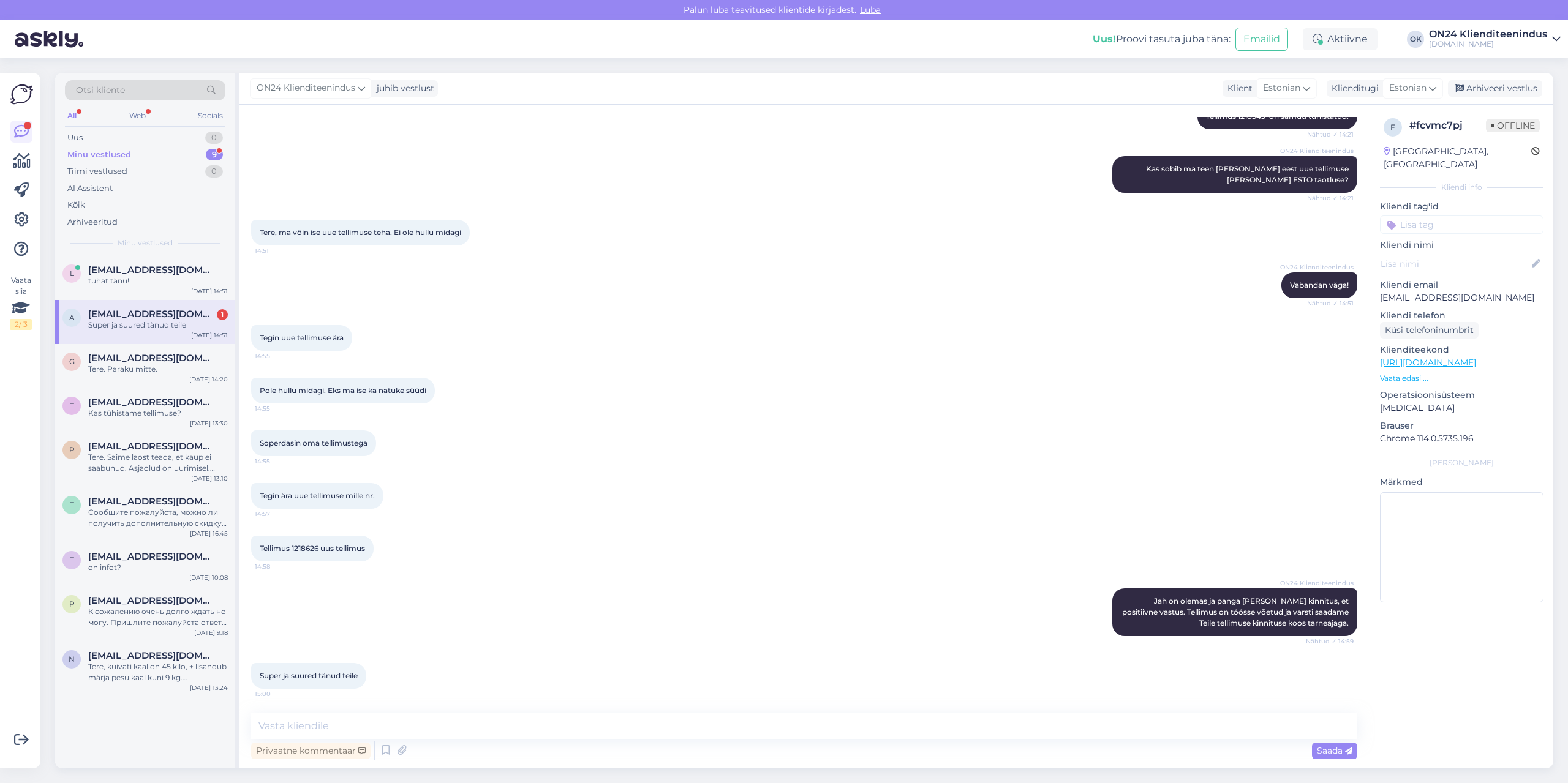
click at [94, 314] on span "[EMAIL_ADDRESS][DOMAIN_NAME]" at bounding box center [152, 314] width 127 height 11
click at [408, 724] on textarea at bounding box center [803, 726] width 1106 height 26
click at [102, 137] on div "Uus 1" at bounding box center [145, 137] width 161 height 17
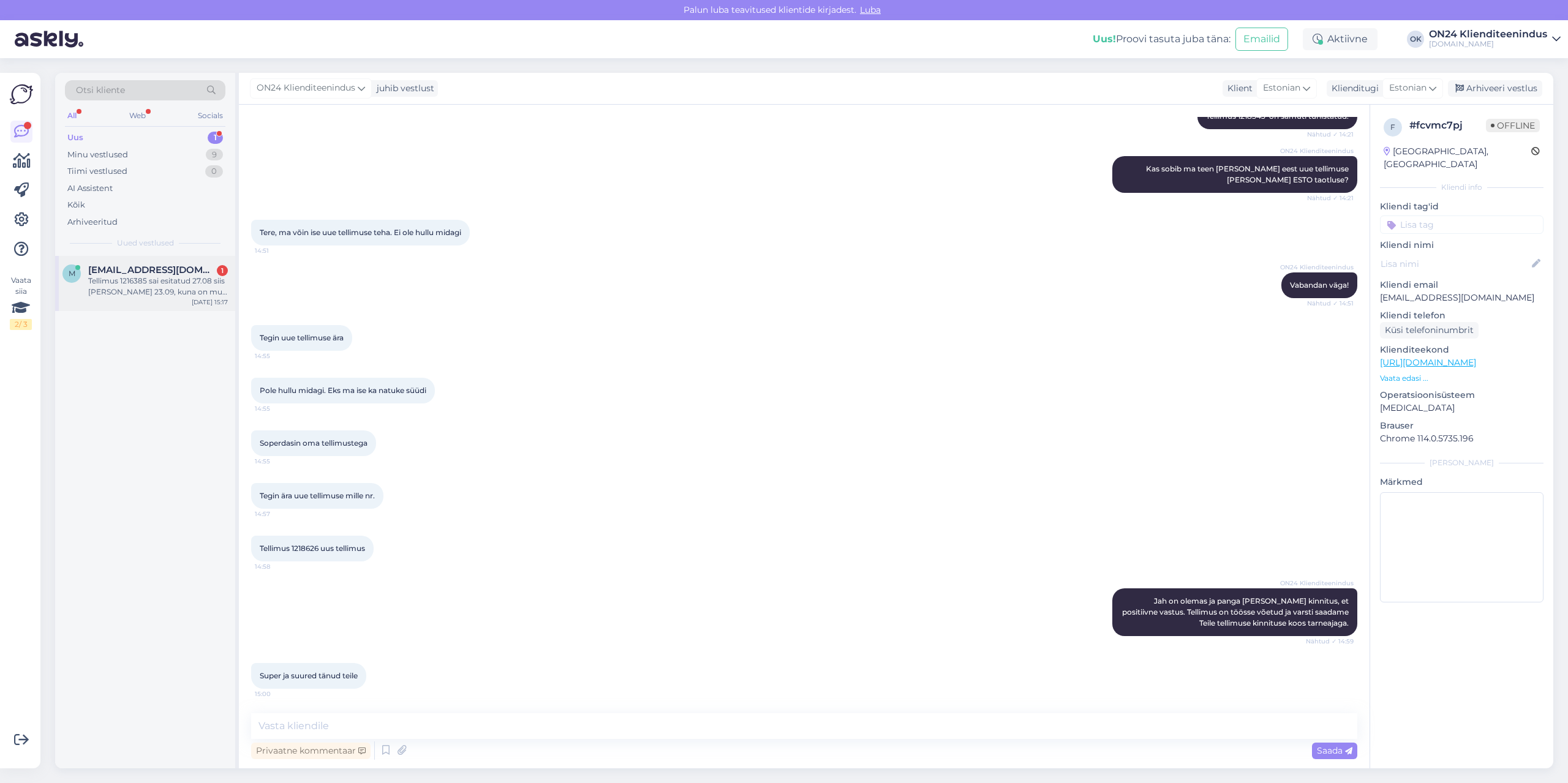
click at [148, 292] on div "Tellimus 1216385 sai esitatud 27.08 siis [PERSON_NAME] 23.09, kuna on mul lootu…" at bounding box center [159, 287] width 140 height 22
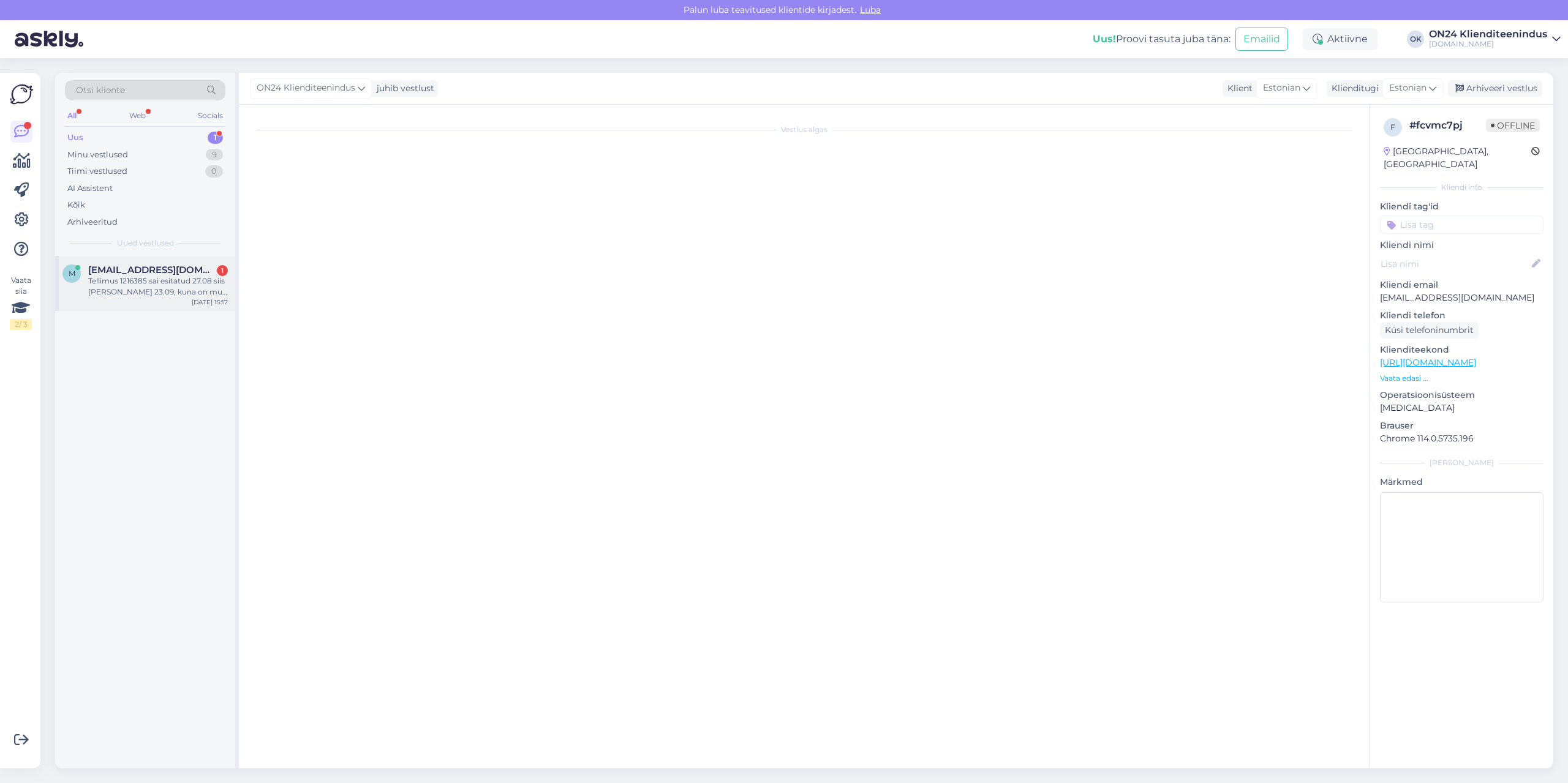
scroll to position [0, 0]
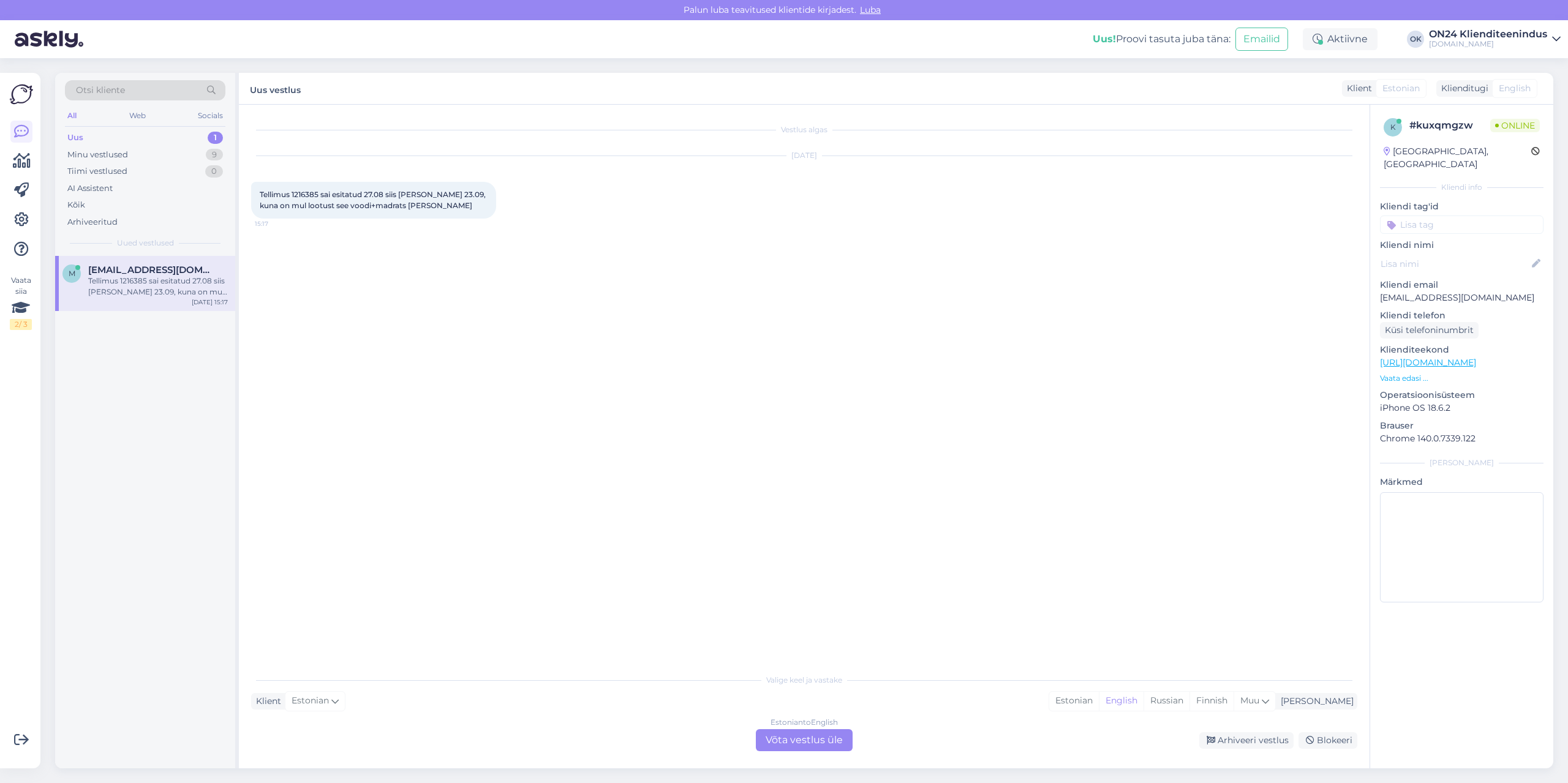
click at [1443, 291] on p "[EMAIL_ADDRESS][DOMAIN_NAME]" at bounding box center [1462, 298] width 163 height 13
click at [297, 190] on span "Tellimus 1216385 sai esitatud 27.08 siis [PERSON_NAME] 23.09, kuna on mul lootu…" at bounding box center [373, 200] width 228 height 20
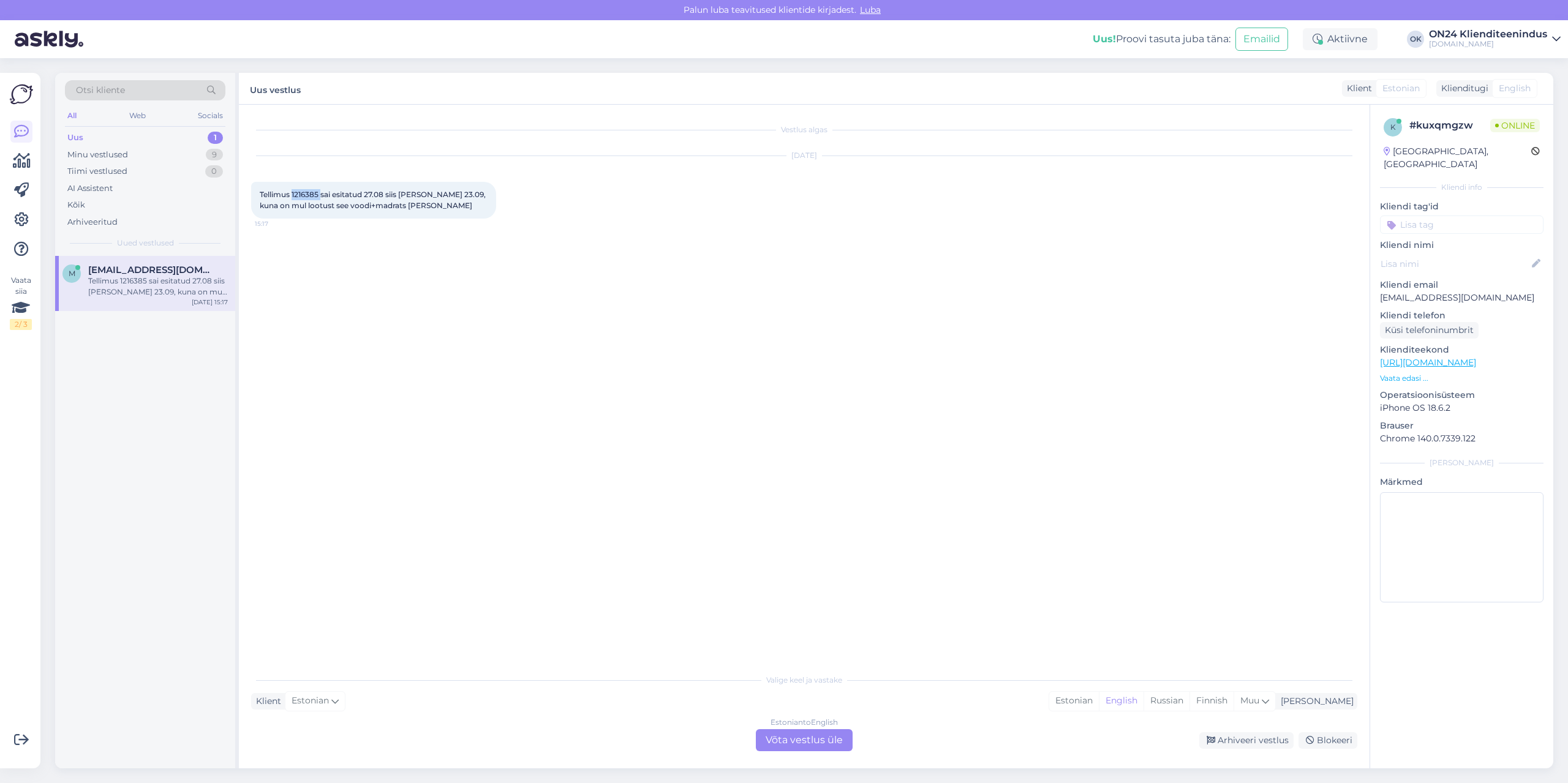
copy span "1216385"
click at [1099, 698] on div "Estonian" at bounding box center [1074, 701] width 50 height 19
click at [793, 739] on div "Estonian to Estonian Võta vestlus üle" at bounding box center [804, 740] width 97 height 22
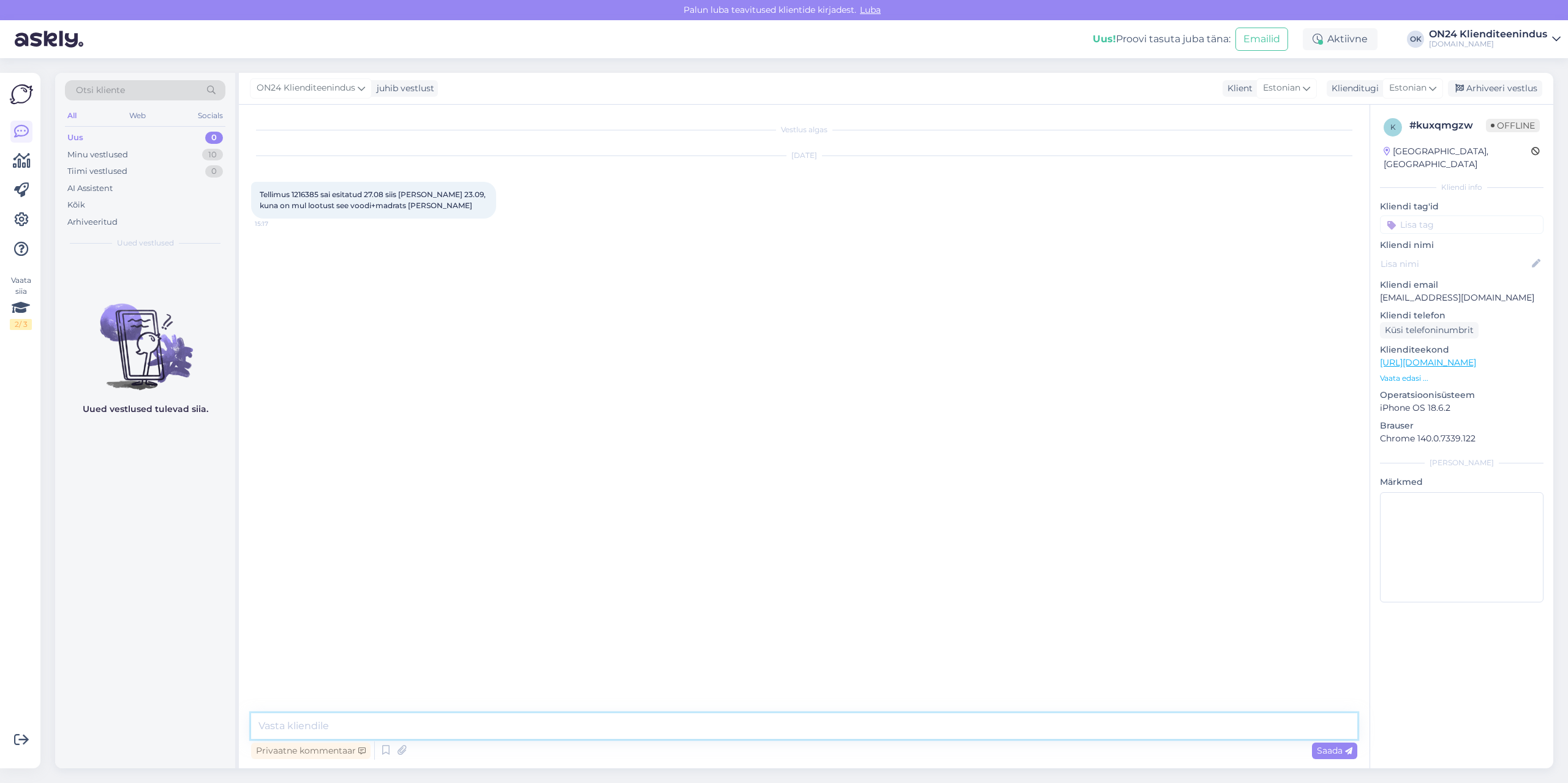
click at [776, 719] on textarea at bounding box center [803, 726] width 1106 height 26
type textarea "Tere. Saatsin logistika osakonda päringu. [PERSON_NAME], kui saabub vastus."
